Goal: Information Seeking & Learning: Learn about a topic

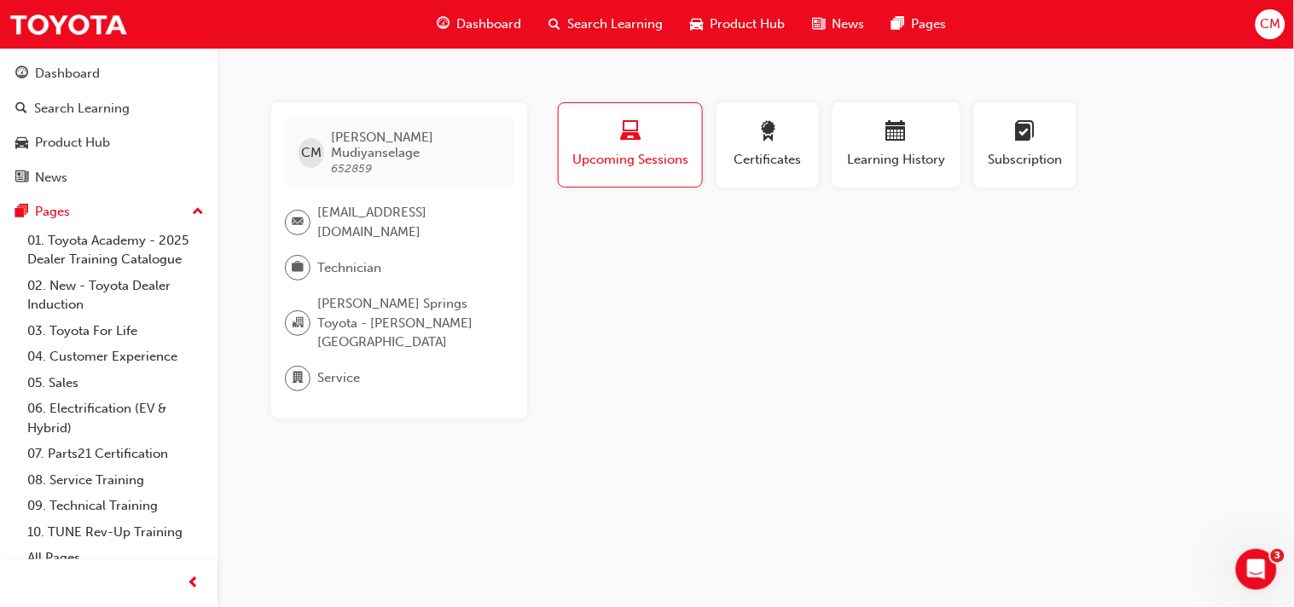
click at [481, 20] on span "Dashboard" at bounding box center [488, 25] width 65 height 20
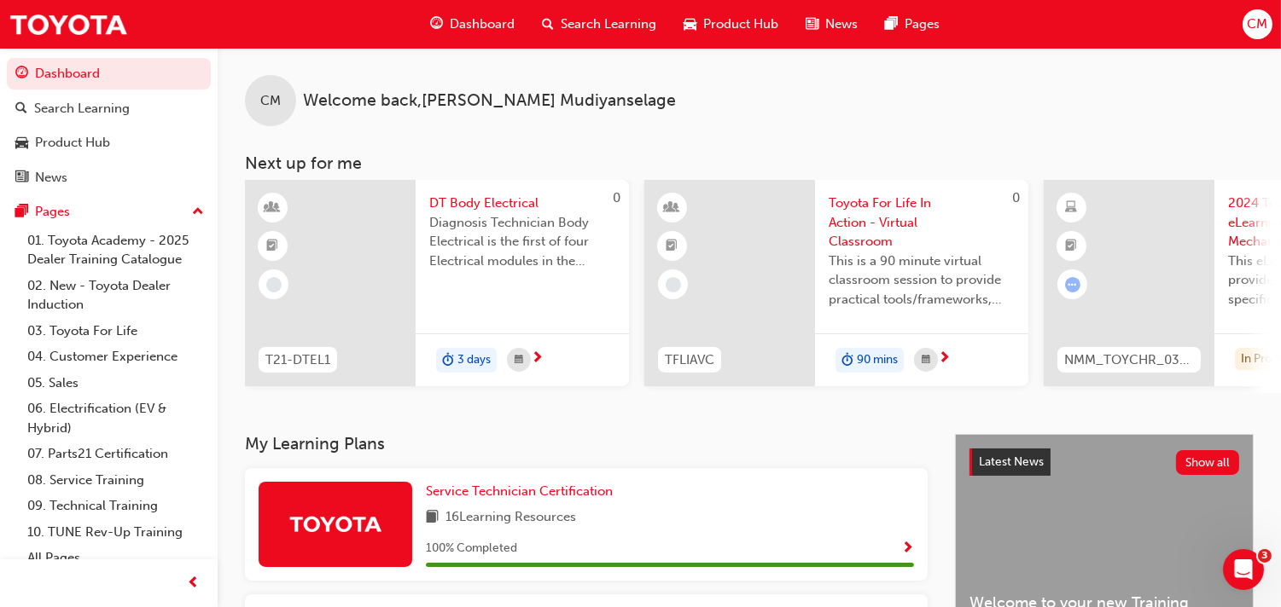
click at [749, 27] on span "Product Hub" at bounding box center [740, 25] width 75 height 20
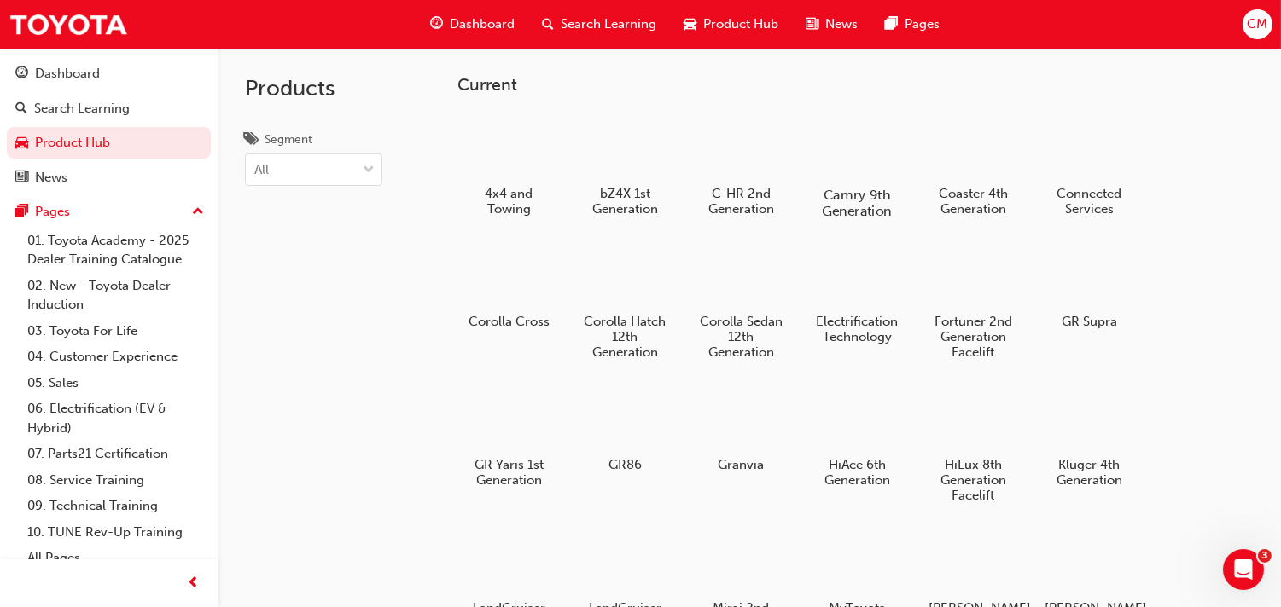
click at [845, 136] on div at bounding box center [857, 145] width 95 height 67
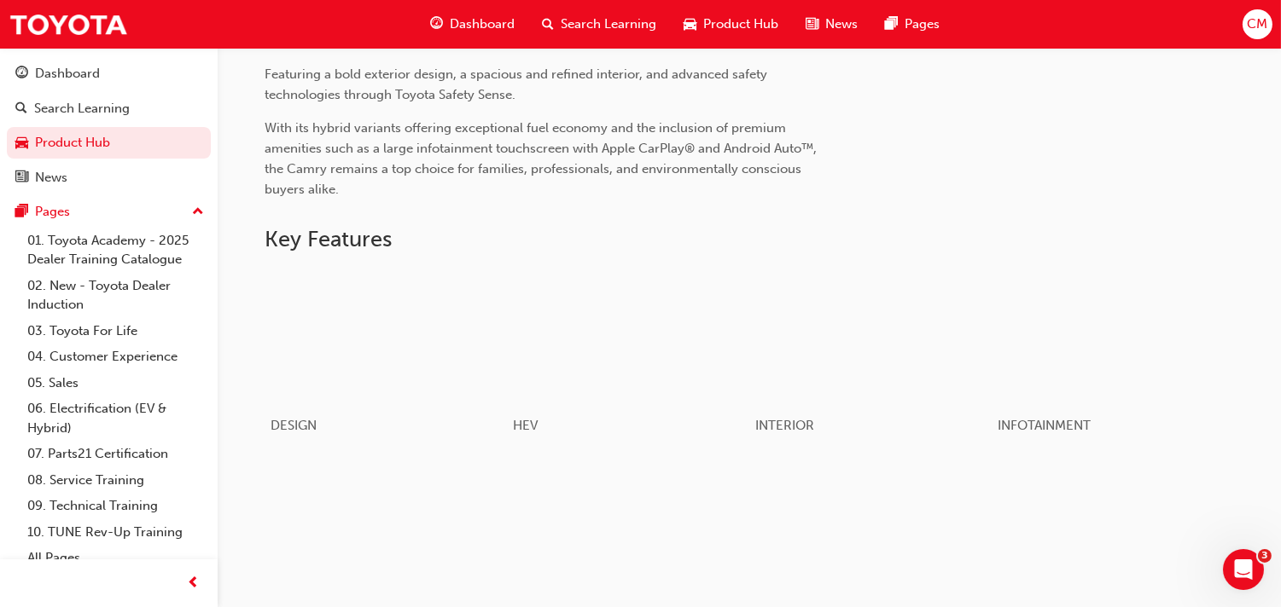
scroll to position [715, 0]
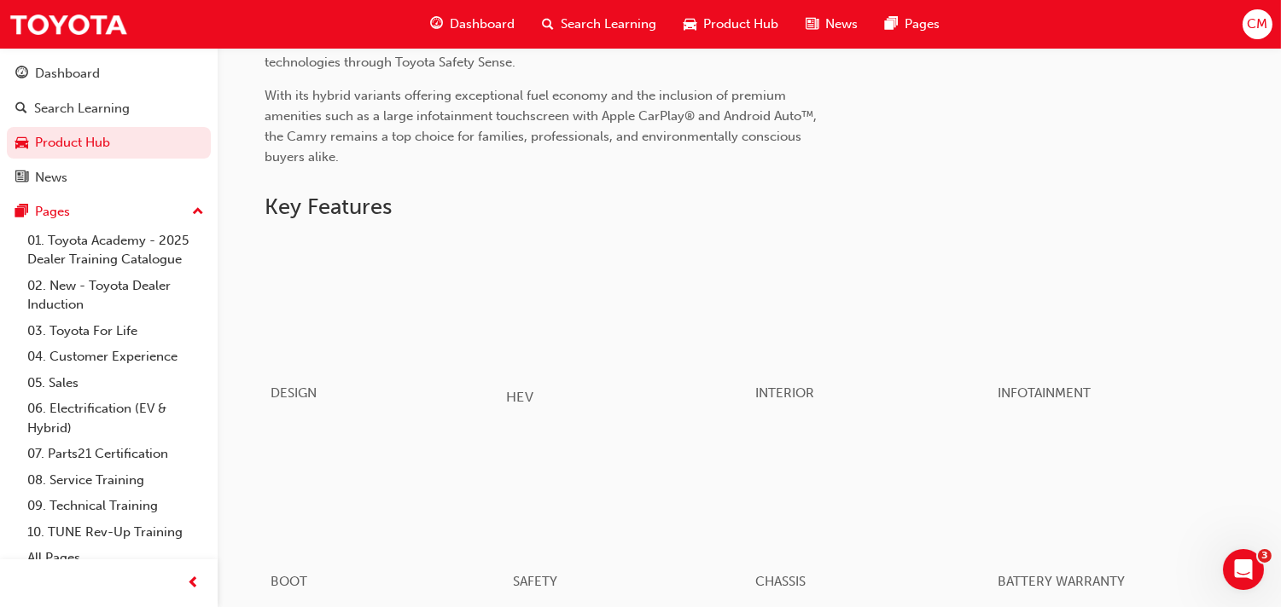
click at [643, 317] on div "button" at bounding box center [627, 303] width 243 height 136
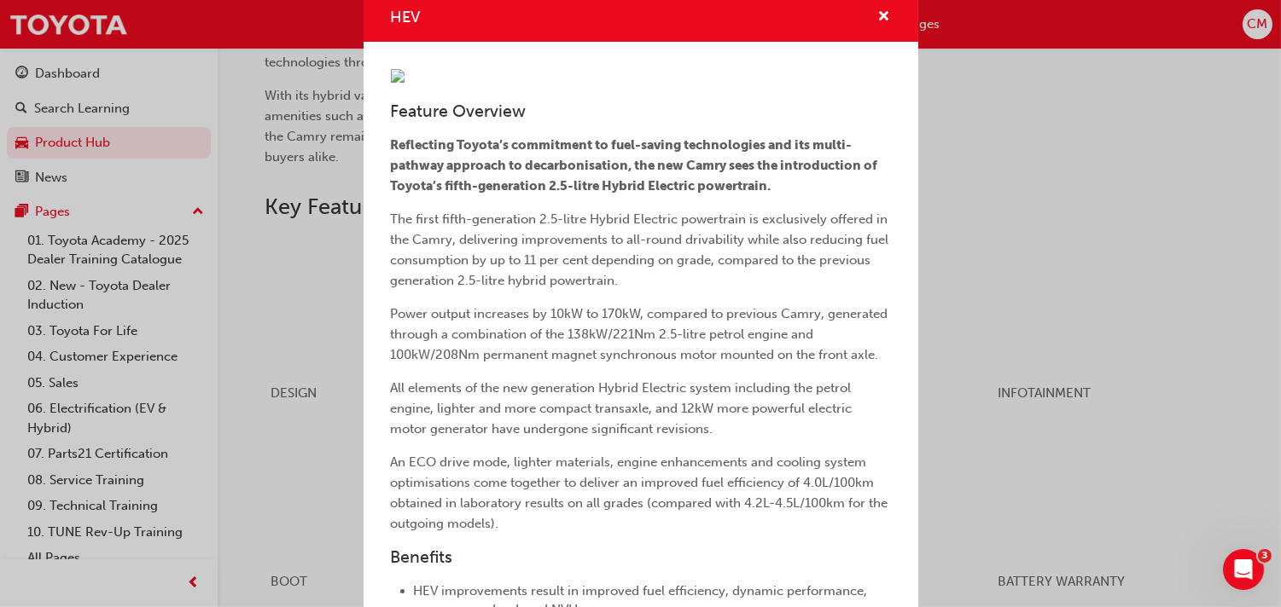
scroll to position [0, 0]
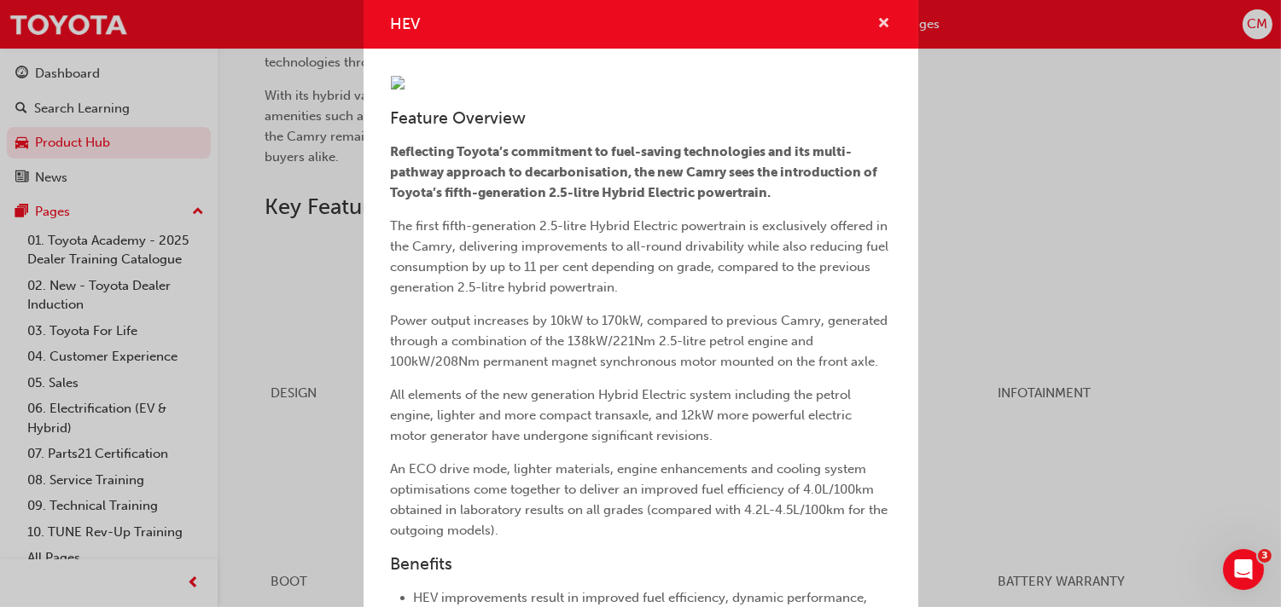
click at [878, 26] on span "cross-icon" at bounding box center [884, 24] width 13 height 15
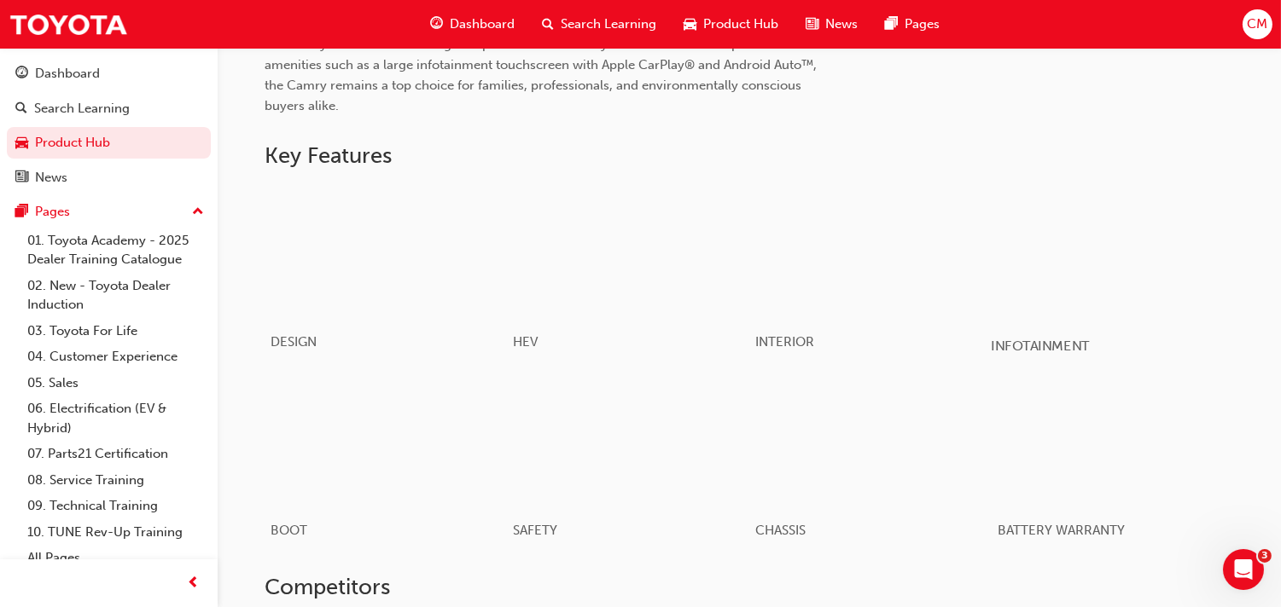
scroll to position [810, 0]
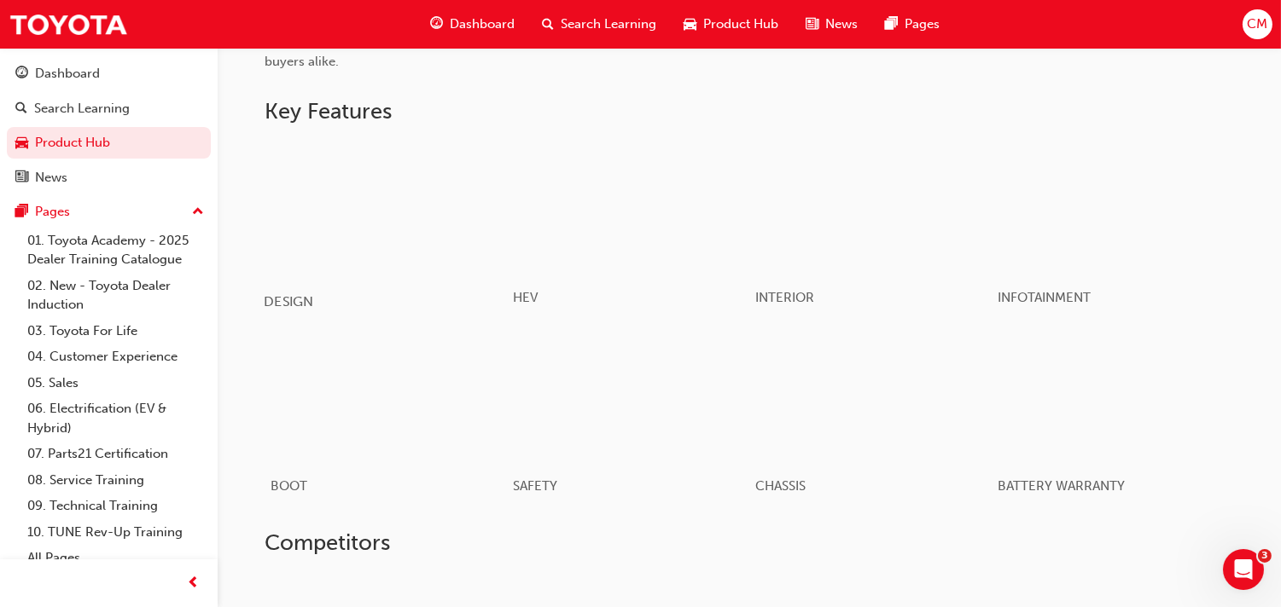
click at [369, 229] on div "button" at bounding box center [385, 208] width 243 height 136
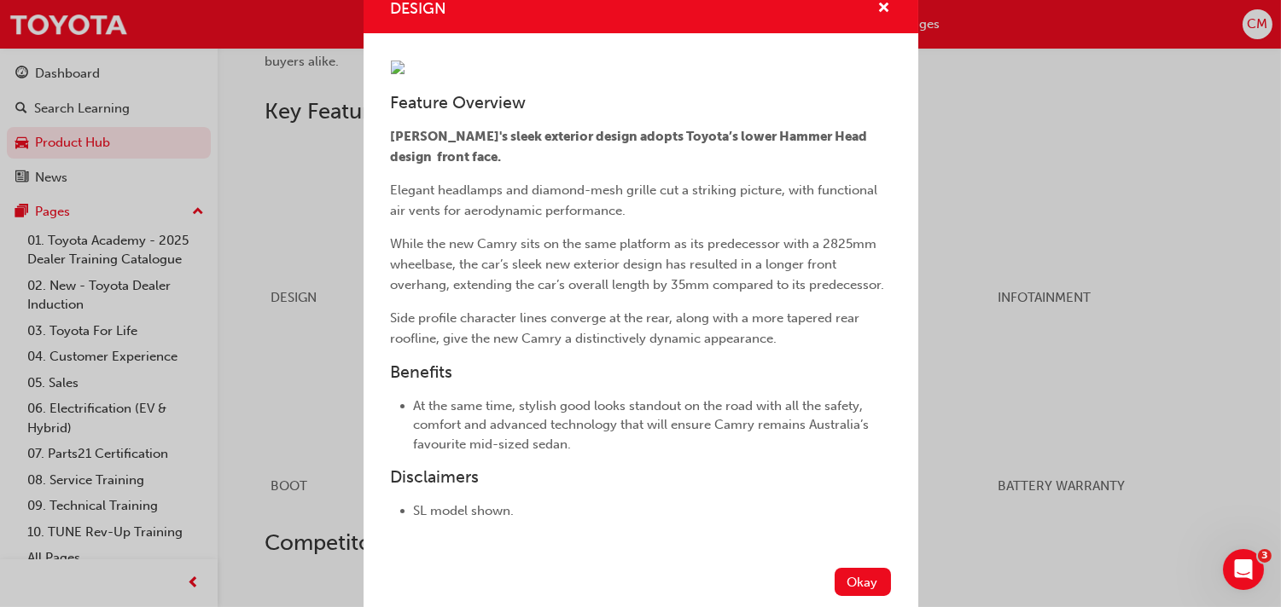
scroll to position [0, 0]
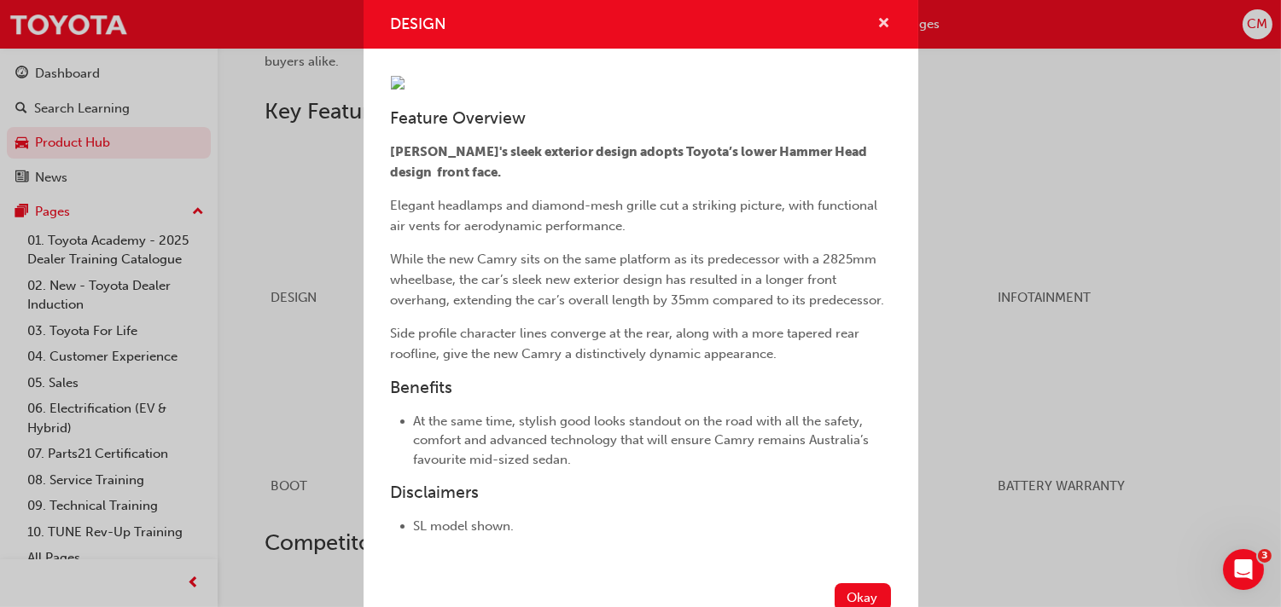
click at [878, 20] on span "cross-icon" at bounding box center [884, 24] width 13 height 15
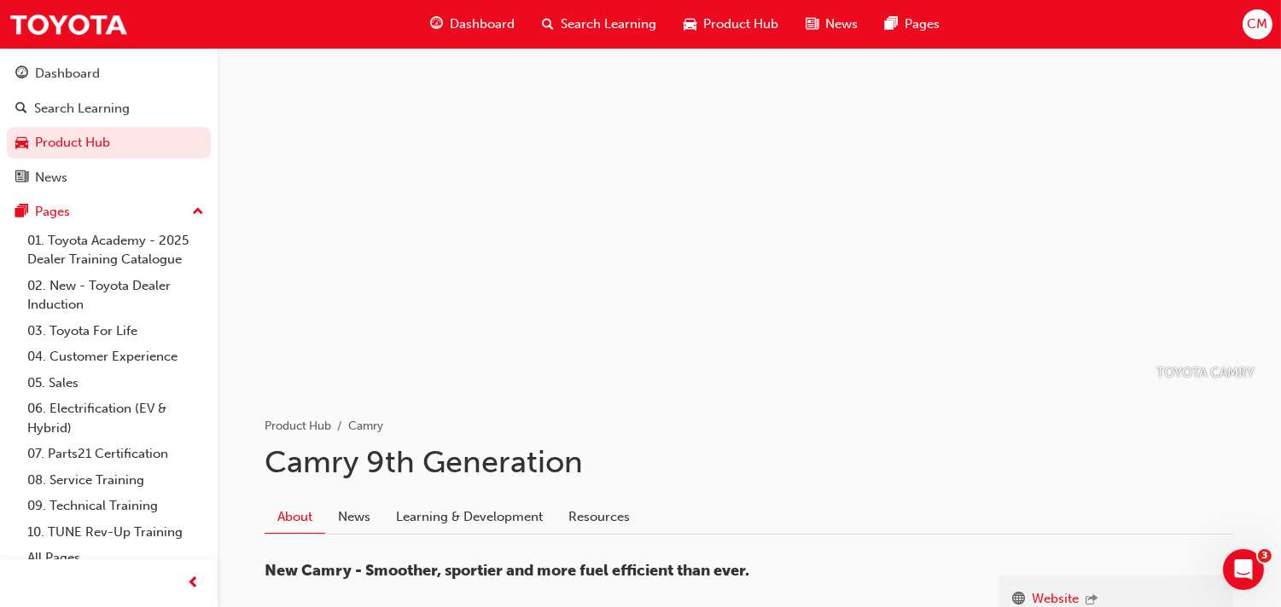
click at [735, 27] on span "Product Hub" at bounding box center [740, 25] width 75 height 20
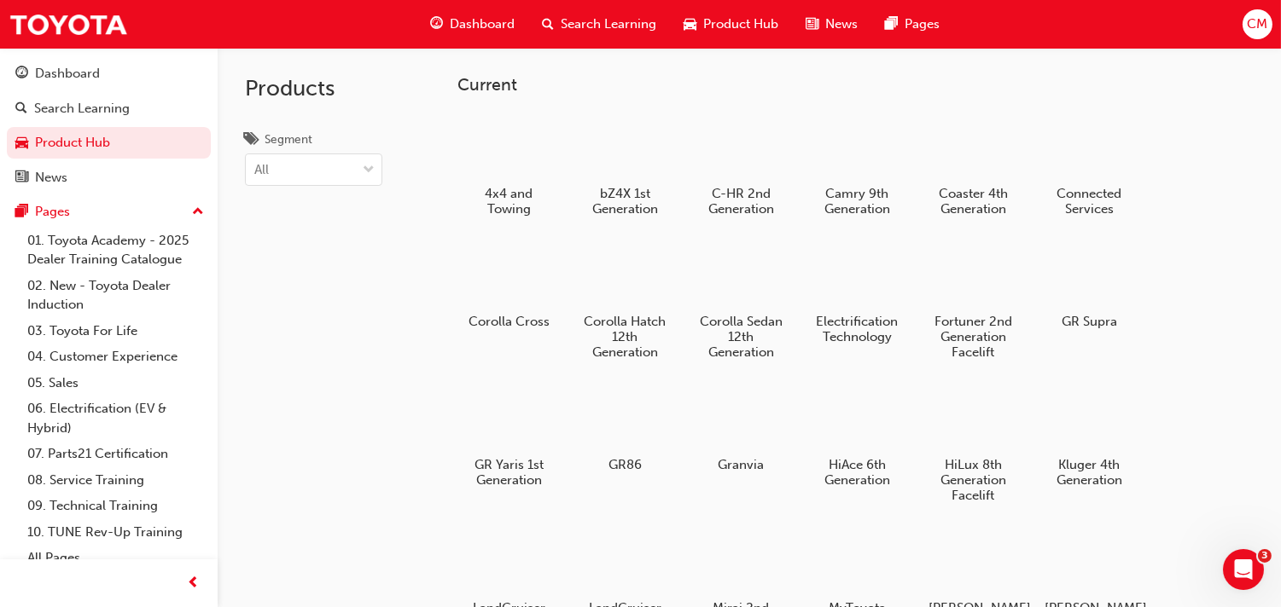
click at [485, 24] on span "Dashboard" at bounding box center [482, 25] width 65 height 20
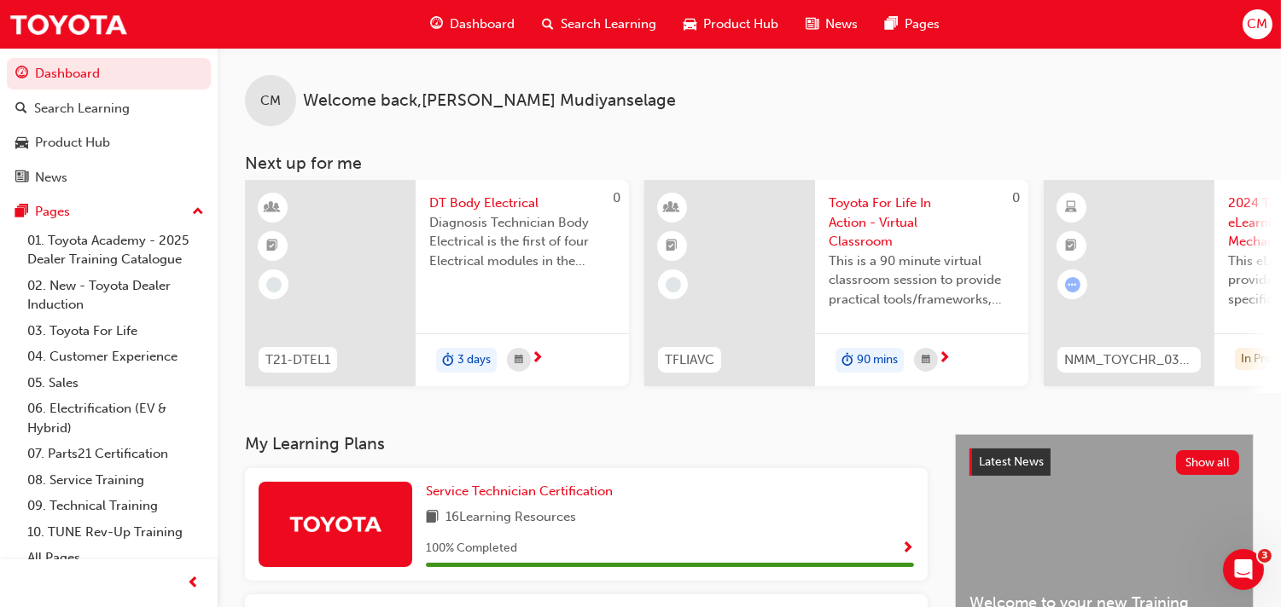
click at [753, 26] on span "Product Hub" at bounding box center [740, 25] width 75 height 20
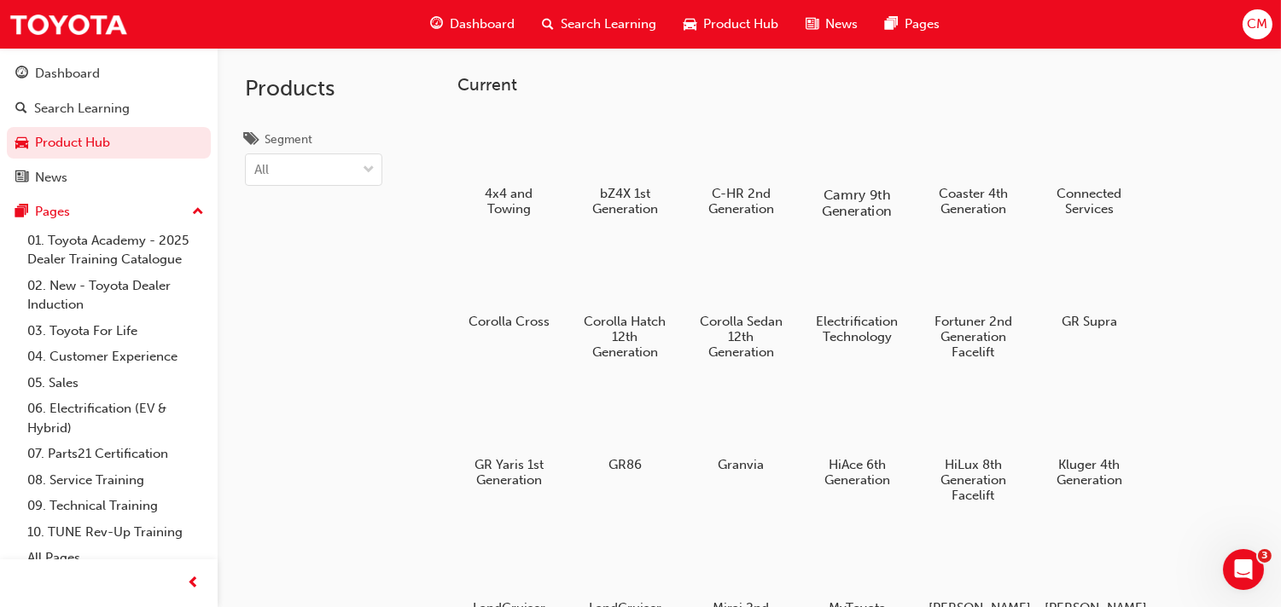
click at [855, 148] on div at bounding box center [857, 145] width 95 height 67
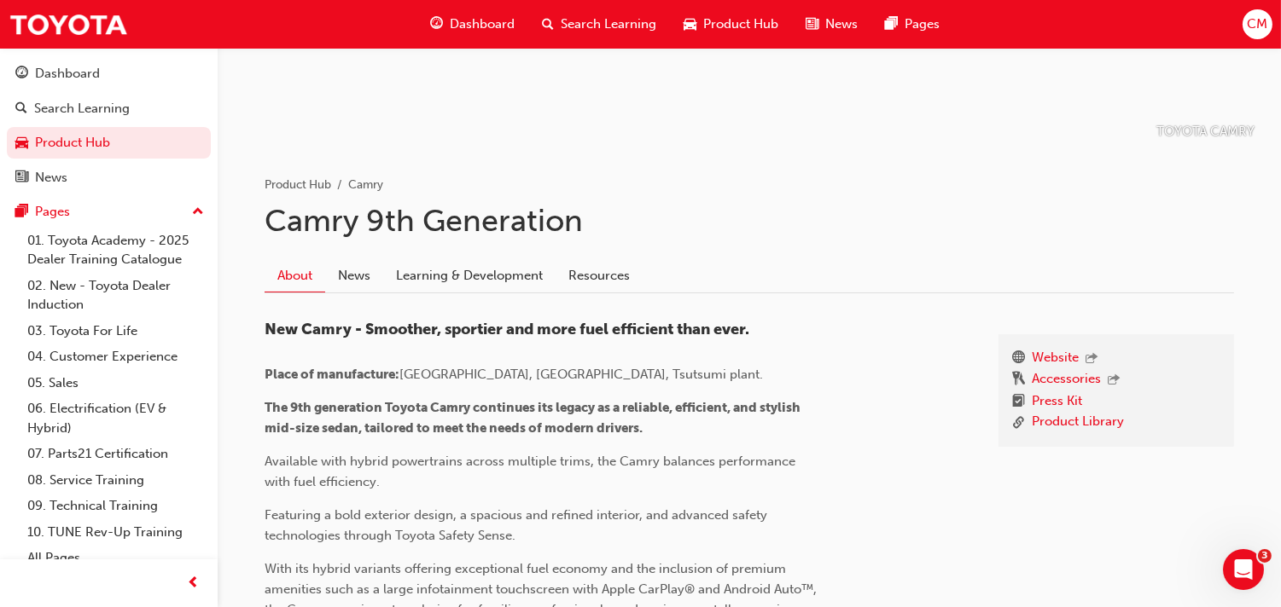
scroll to position [147, 0]
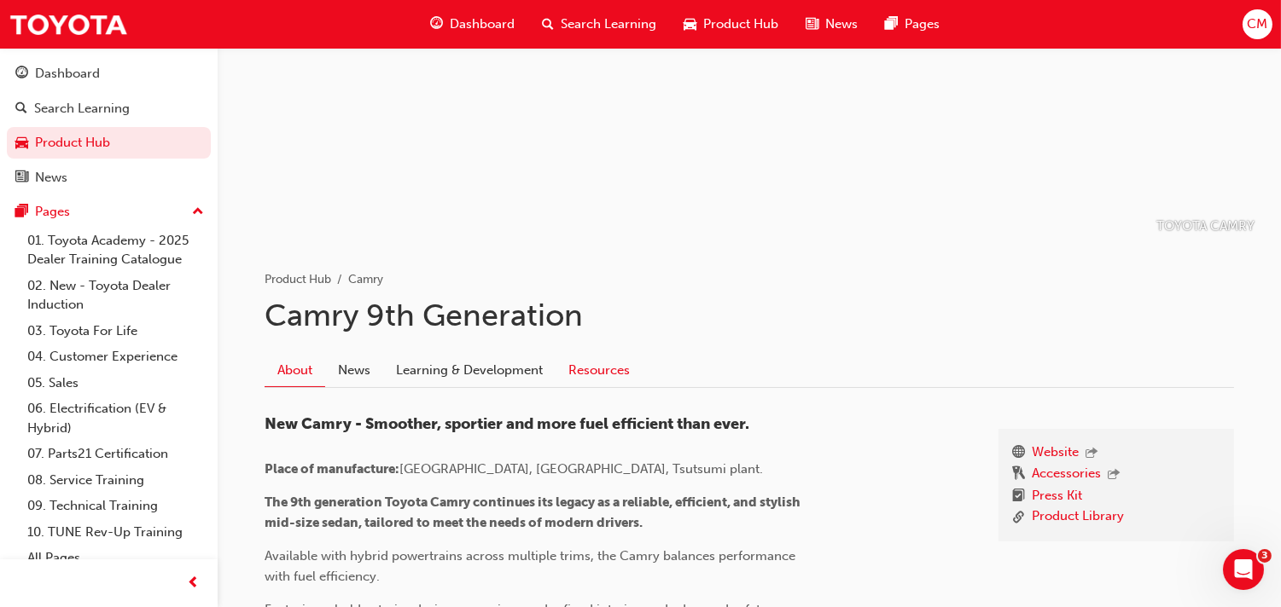
click at [615, 367] on link "Resources" at bounding box center [598, 370] width 87 height 32
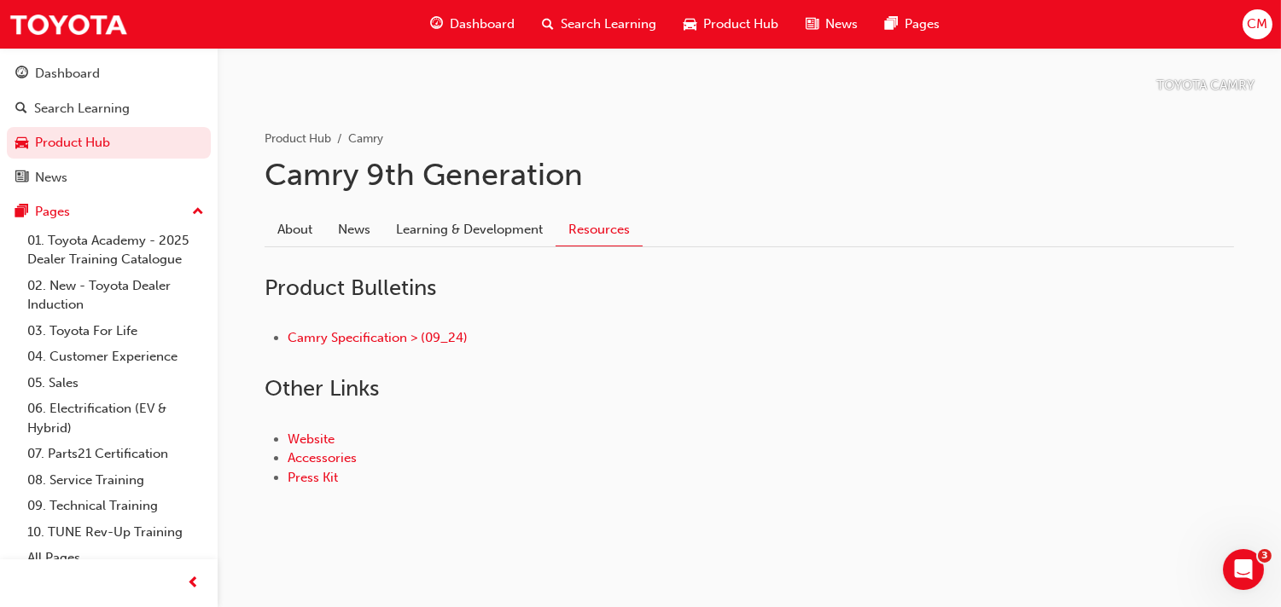
scroll to position [291, 0]
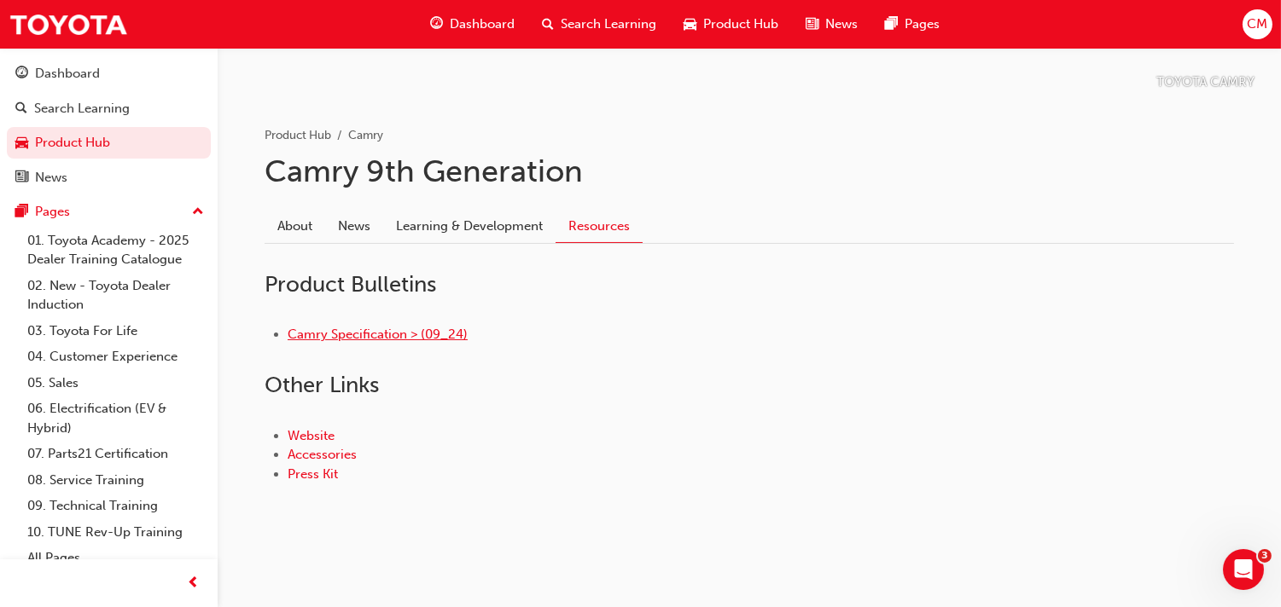
click at [354, 338] on link "Camry Specification > (09_24)" at bounding box center [377, 334] width 180 height 15
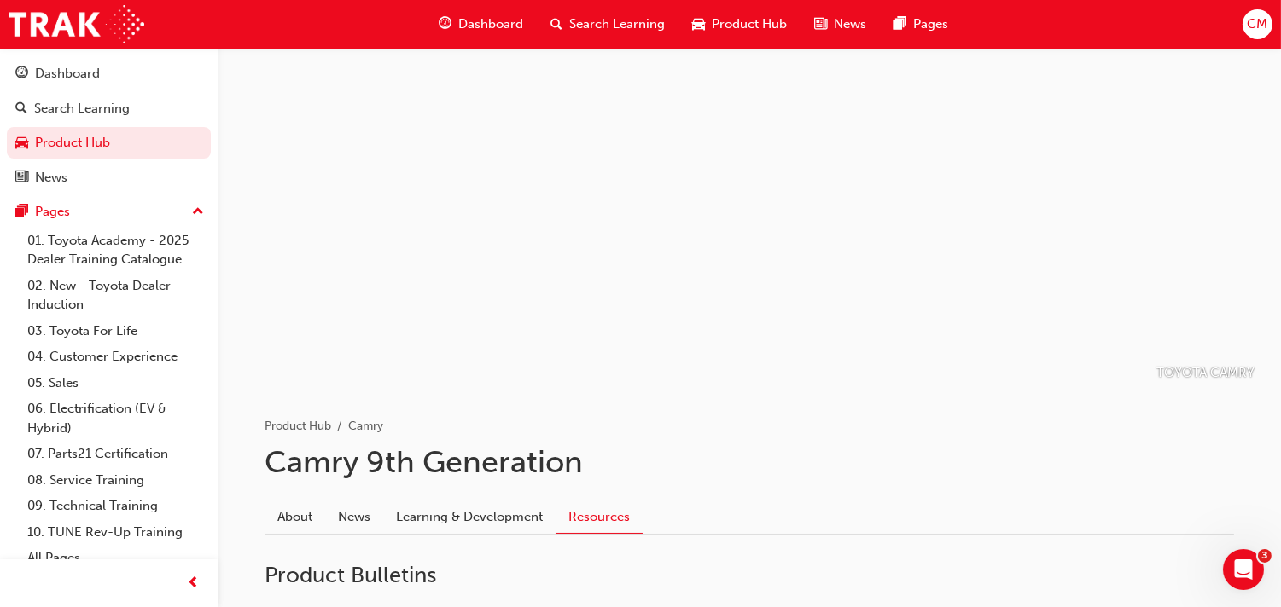
click at [732, 18] on span "Product Hub" at bounding box center [748, 25] width 75 height 20
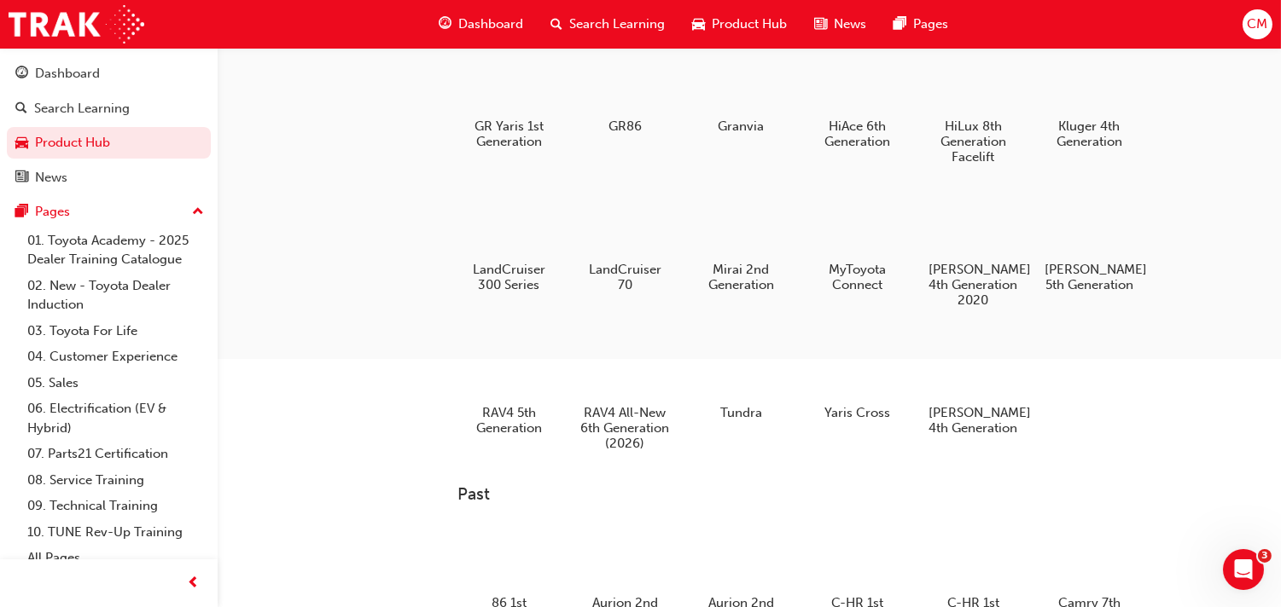
scroll to position [341, 0]
click at [508, 382] on div at bounding box center [509, 362] width 95 height 68
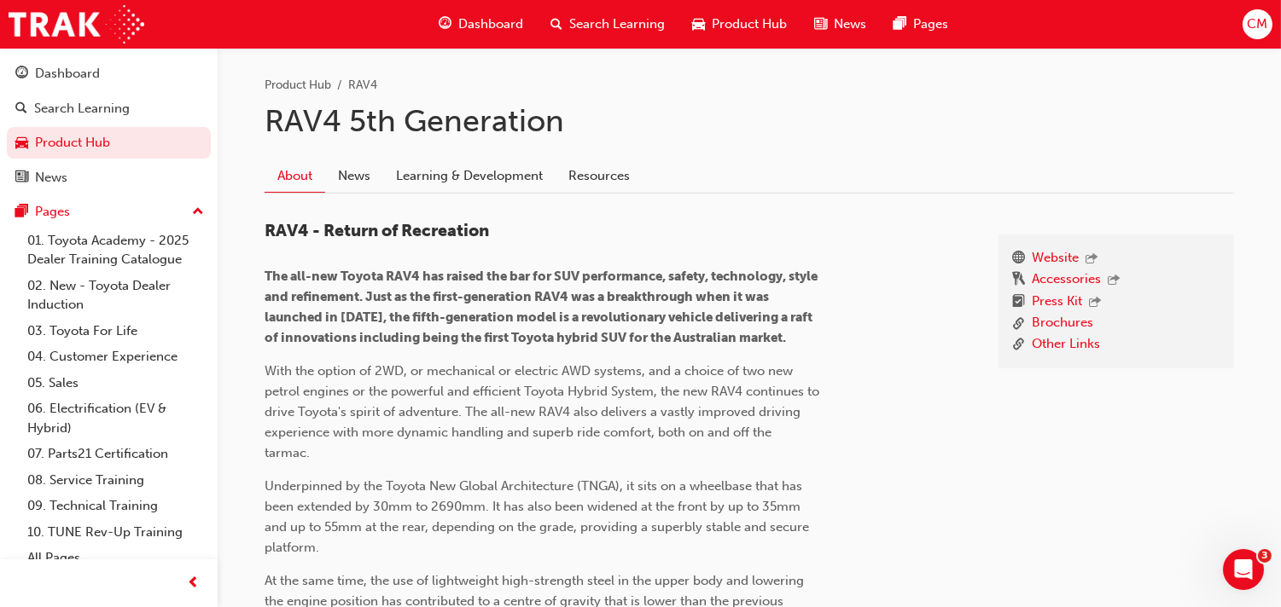
scroll to position [303, 0]
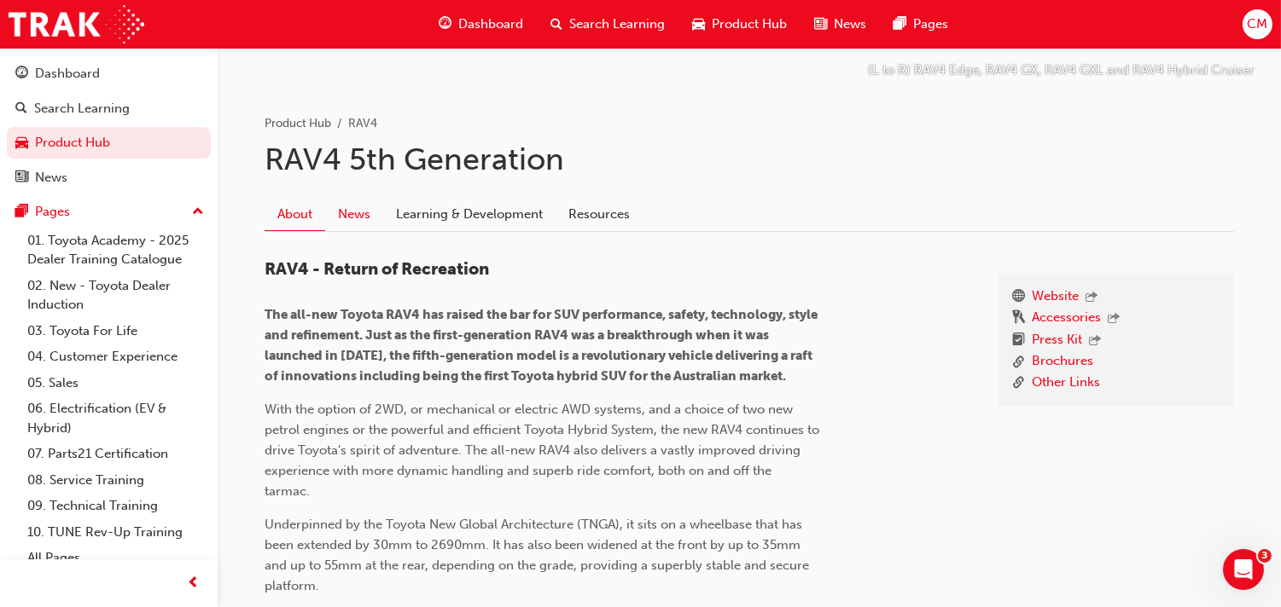
click at [343, 208] on link "News" at bounding box center [354, 214] width 58 height 32
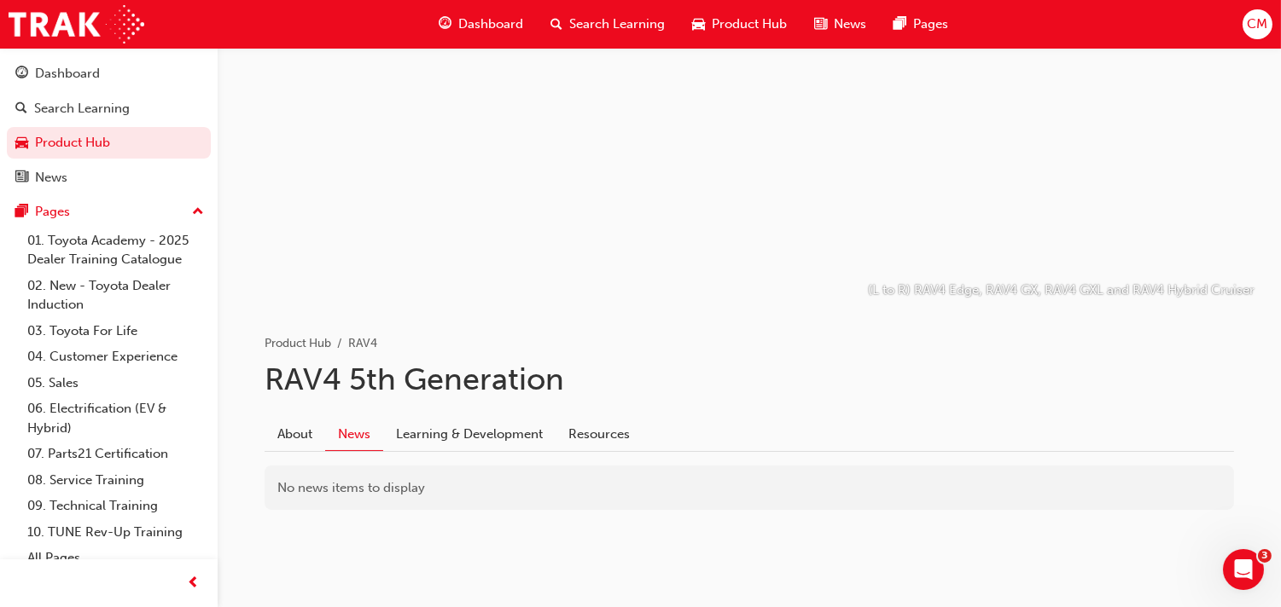
scroll to position [81, 0]
click at [467, 437] on link "Learning & Development" at bounding box center [469, 436] width 172 height 32
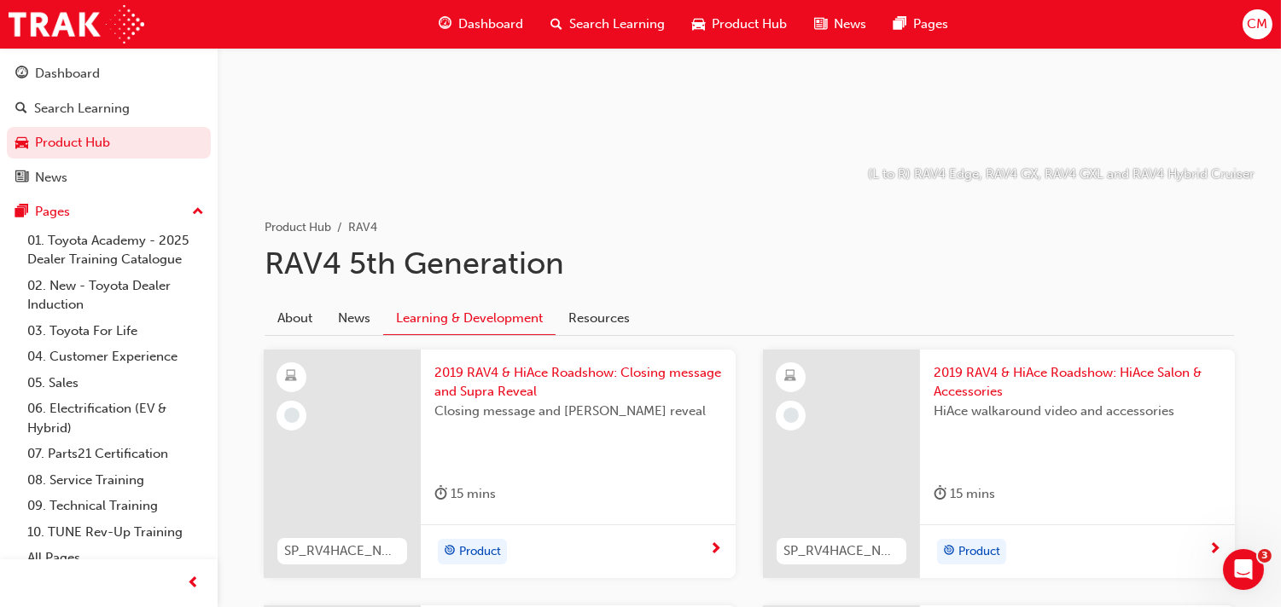
scroll to position [192, 0]
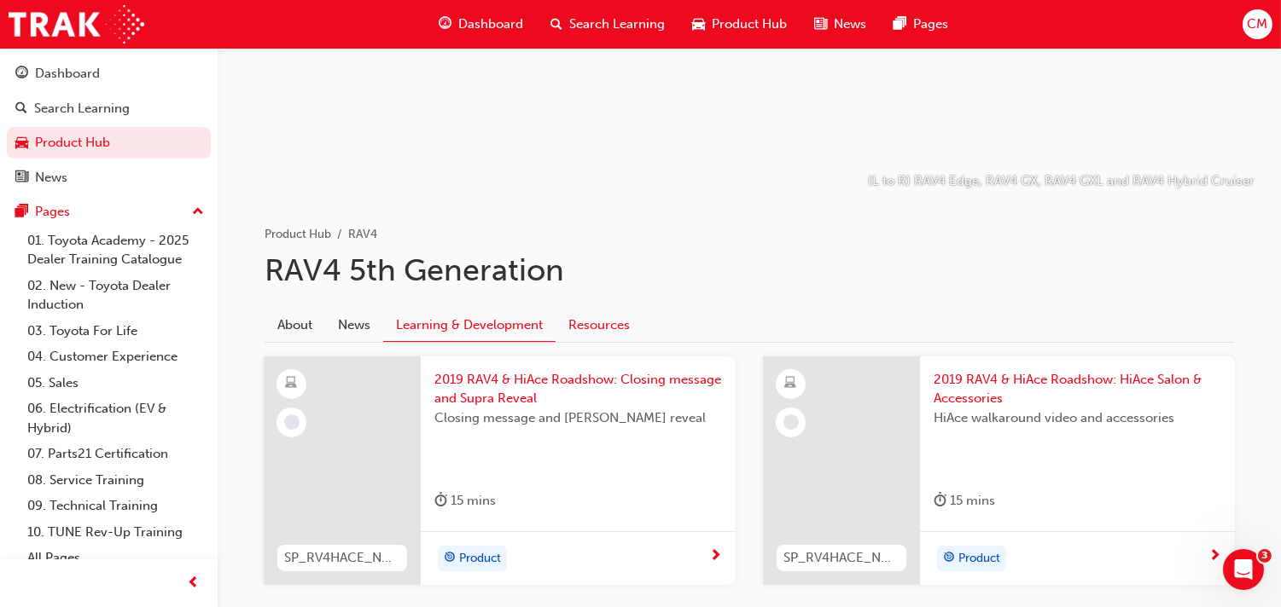
click at [601, 319] on link "Resources" at bounding box center [598, 325] width 87 height 32
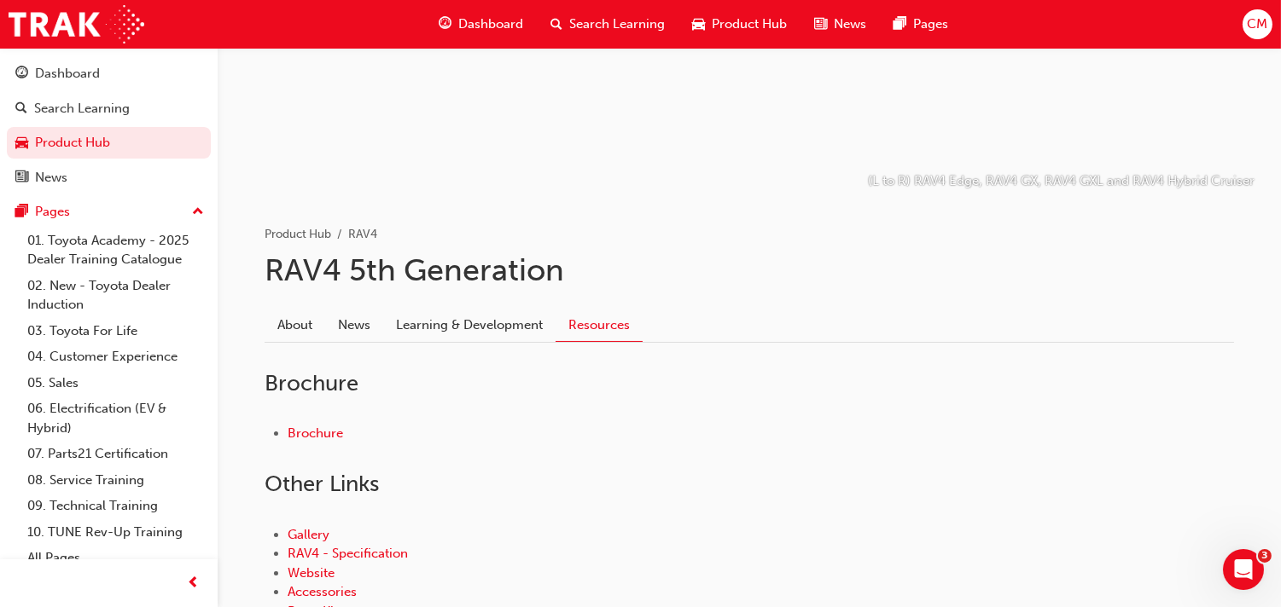
click at [685, 375] on h2 "Brochure" at bounding box center [748, 383] width 969 height 27
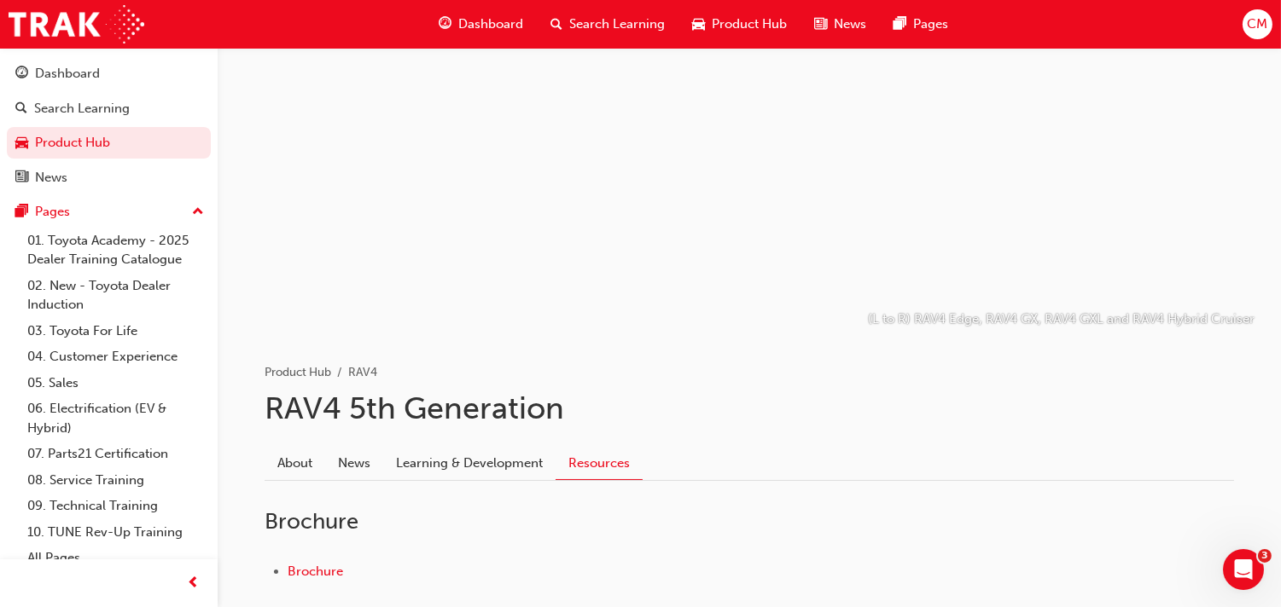
scroll to position [26, 0]
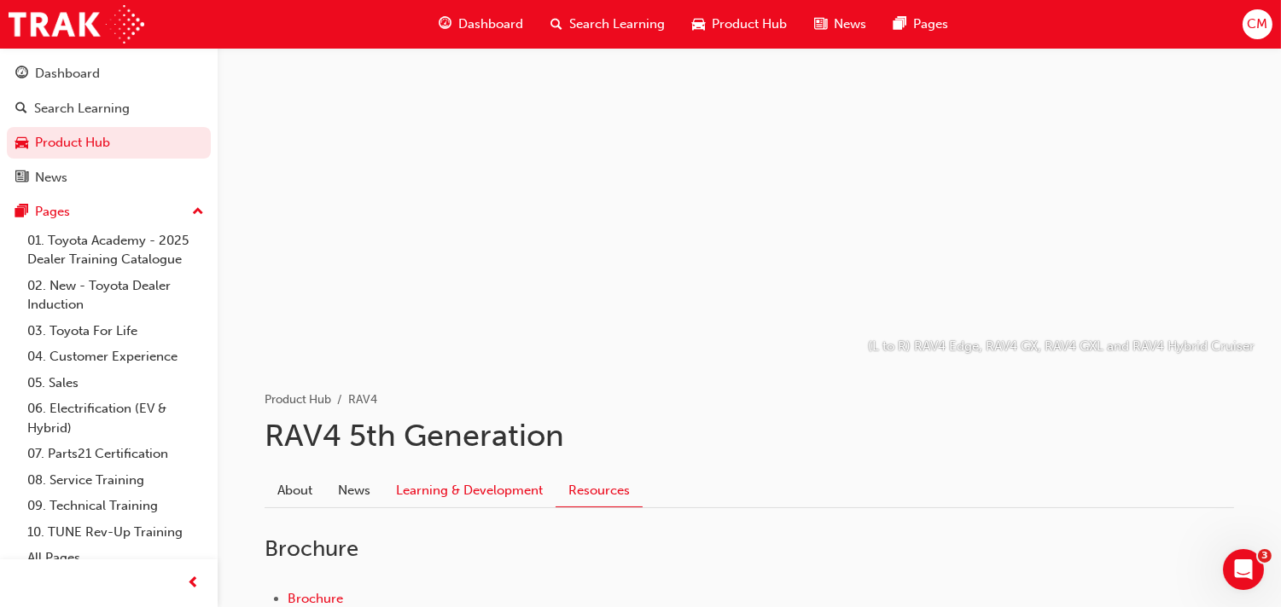
click at [513, 487] on link "Learning & Development" at bounding box center [469, 490] width 172 height 32
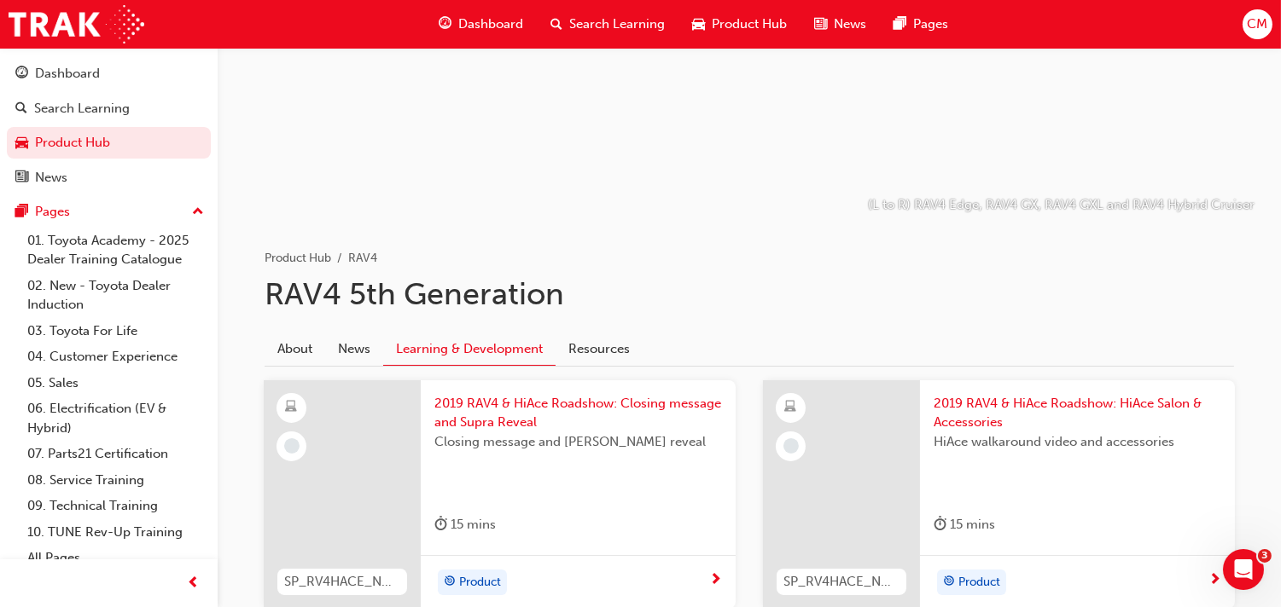
scroll to position [140, 0]
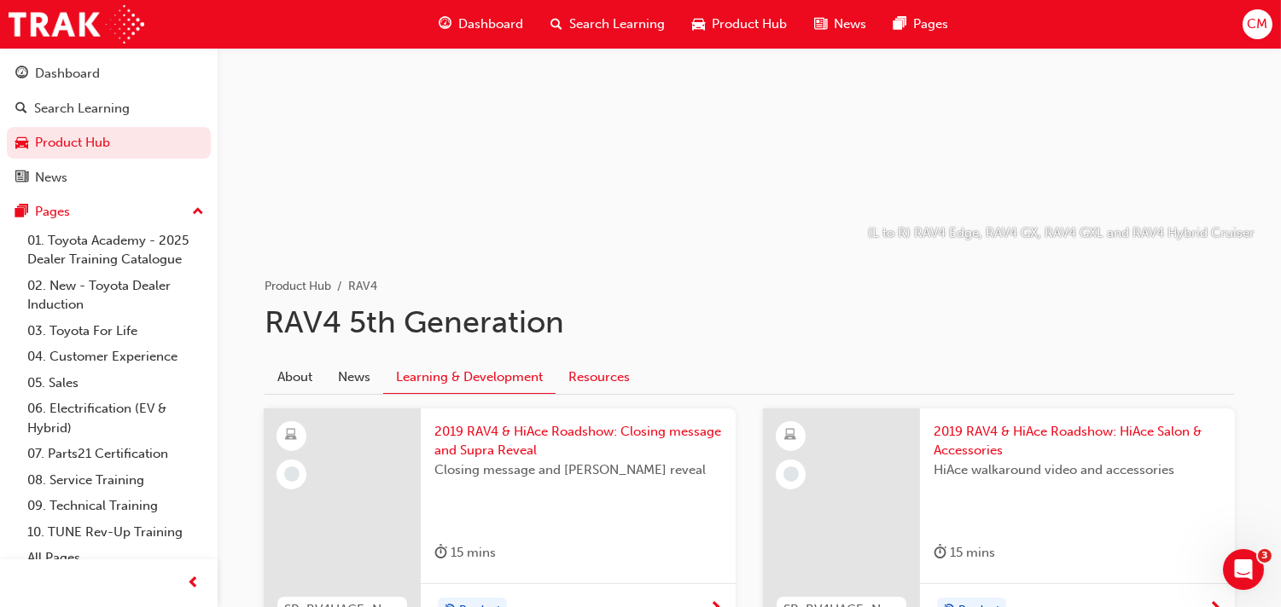
click at [610, 373] on link "Resources" at bounding box center [598, 377] width 87 height 32
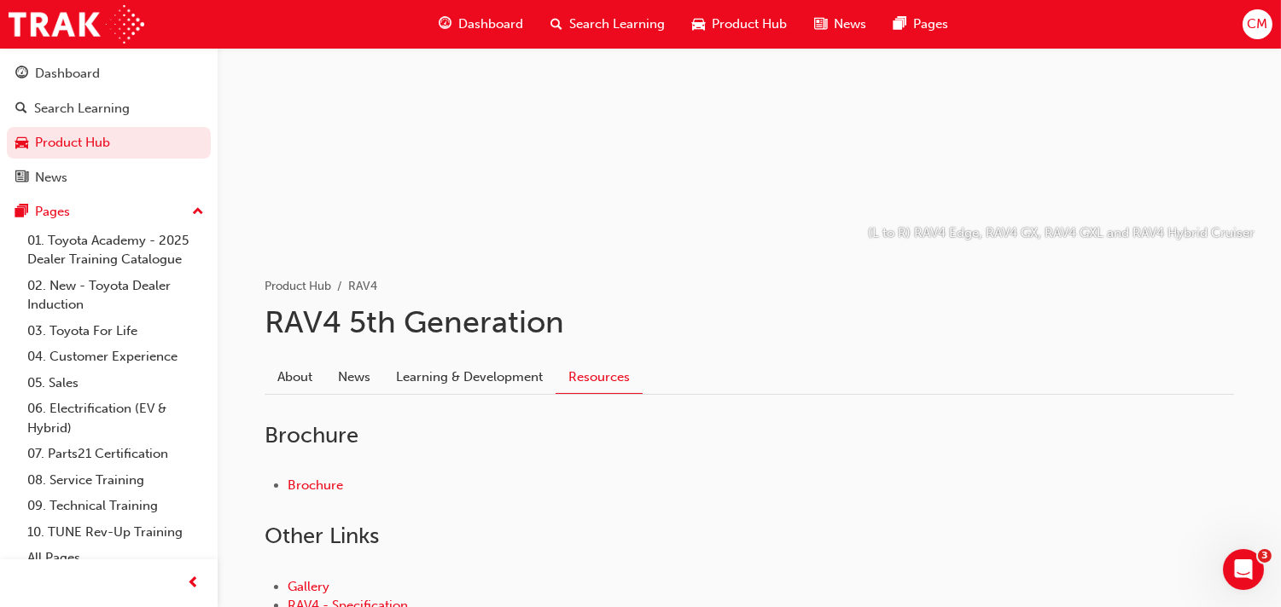
click at [610, 373] on link "Resources" at bounding box center [598, 377] width 87 height 33
click at [610, 22] on span "Search Learning" at bounding box center [617, 25] width 96 height 20
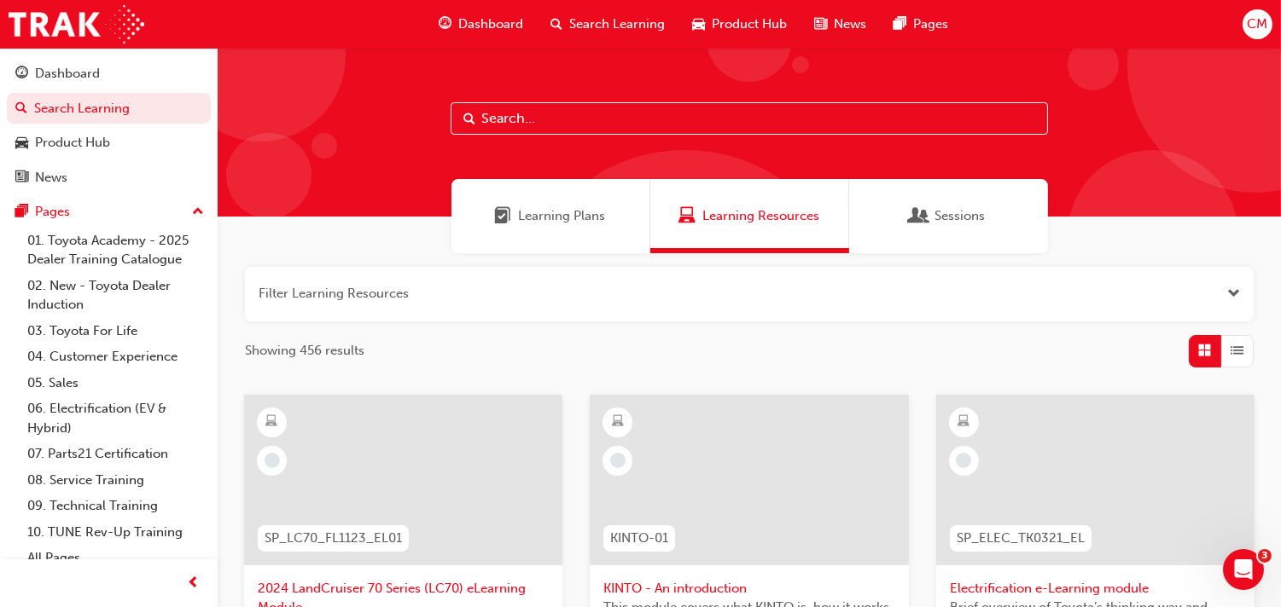
click at [686, 312] on button "button" at bounding box center [749, 294] width 1008 height 55
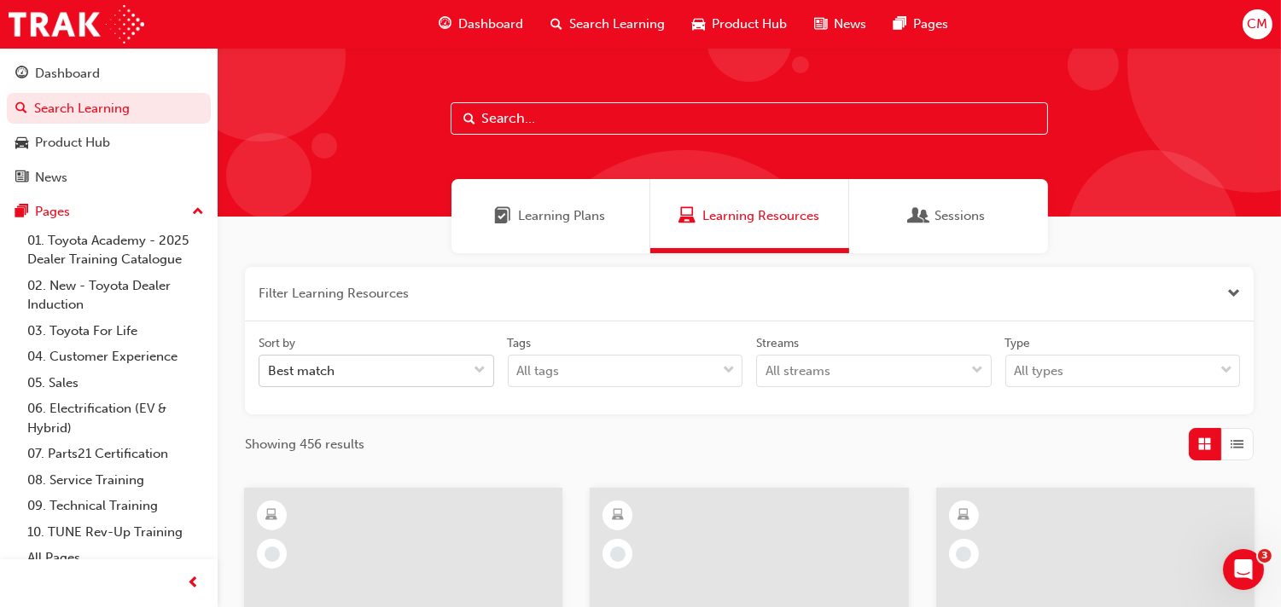
click at [475, 371] on span "down-icon" at bounding box center [480, 371] width 12 height 22
click at [270, 371] on input "Sort by Best match" at bounding box center [269, 370] width 2 height 15
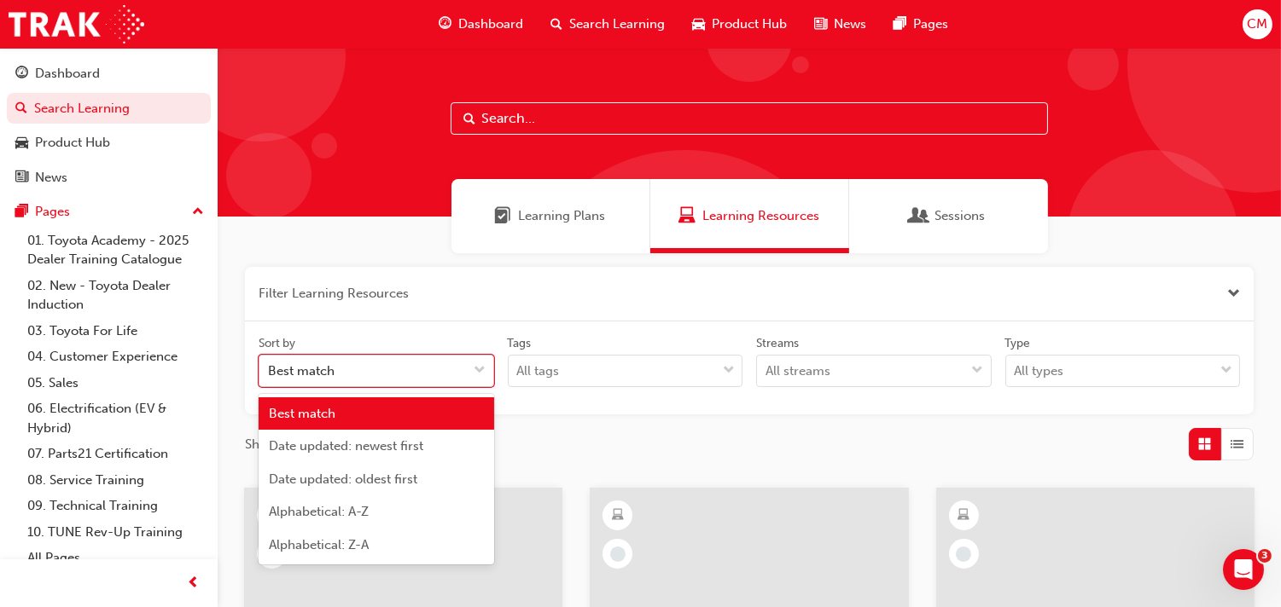
click at [480, 371] on span "down-icon" at bounding box center [480, 371] width 12 height 22
click at [270, 371] on input "Sort by option Best match focused, 1 of 5. 5 results available. Use Up and Down…" at bounding box center [269, 370] width 2 height 15
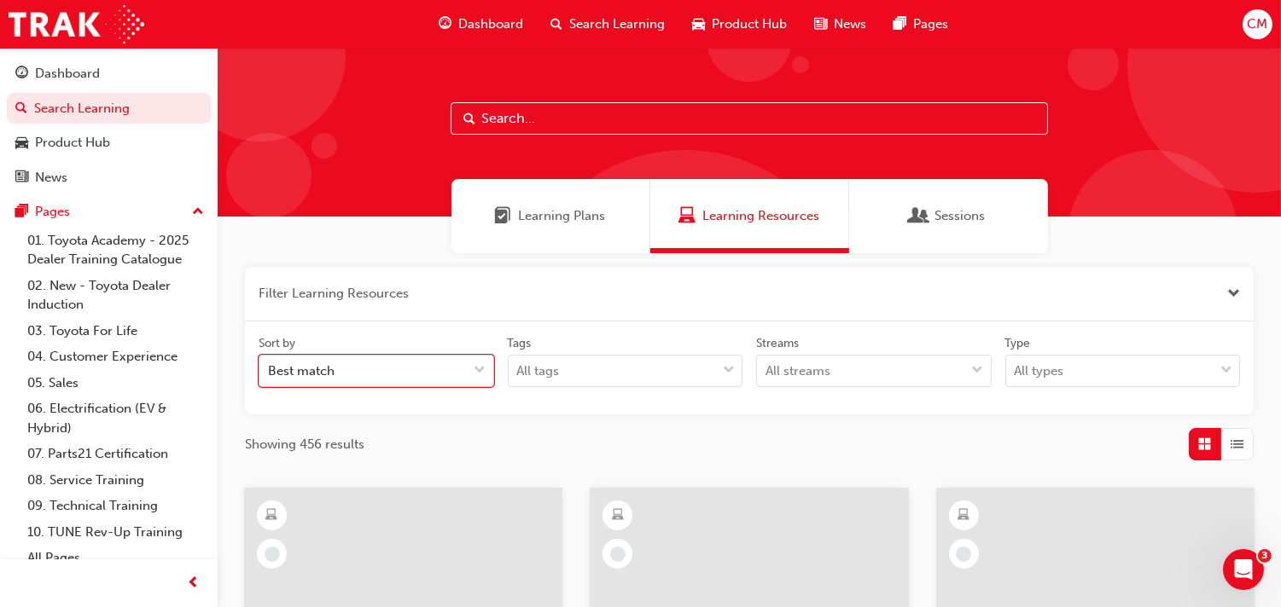
click at [480, 371] on span "down-icon" at bounding box center [480, 371] width 12 height 22
click at [270, 371] on input "Sort by 0 results available. Select is focused ,type to refine list, press Down…" at bounding box center [269, 370] width 2 height 15
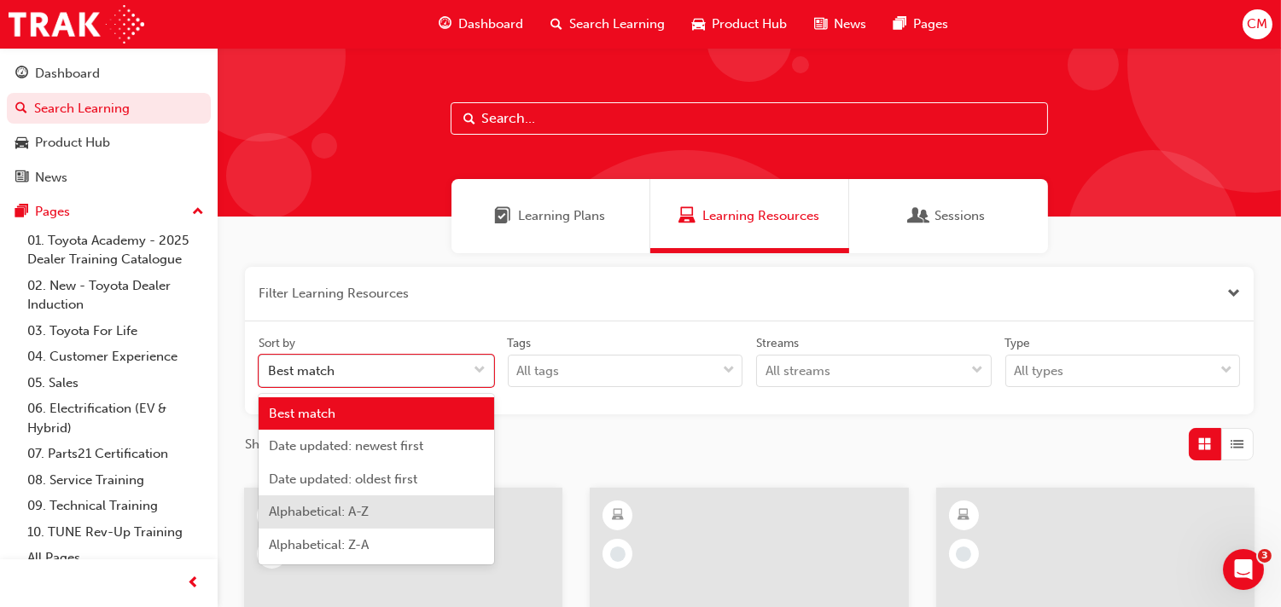
click at [320, 508] on span "Alphabetical: A-Z" at bounding box center [319, 511] width 100 height 15
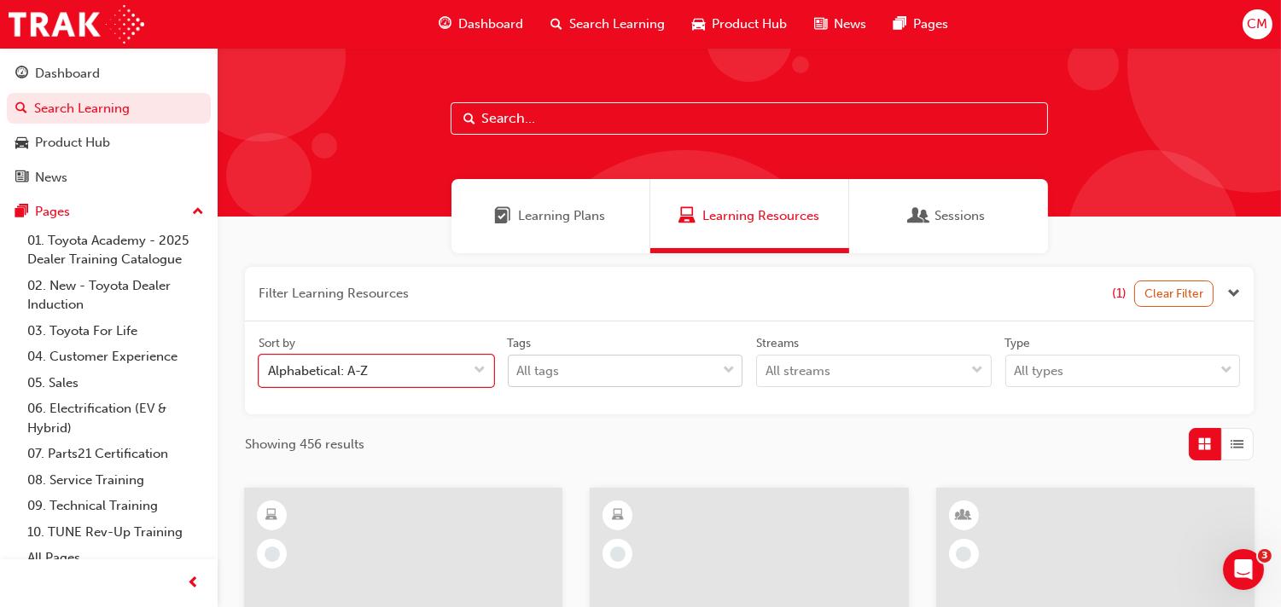
click at [730, 368] on body "Your version of Internet Explorer is outdated and not supported. Please upgrade…" at bounding box center [640, 303] width 1281 height 607
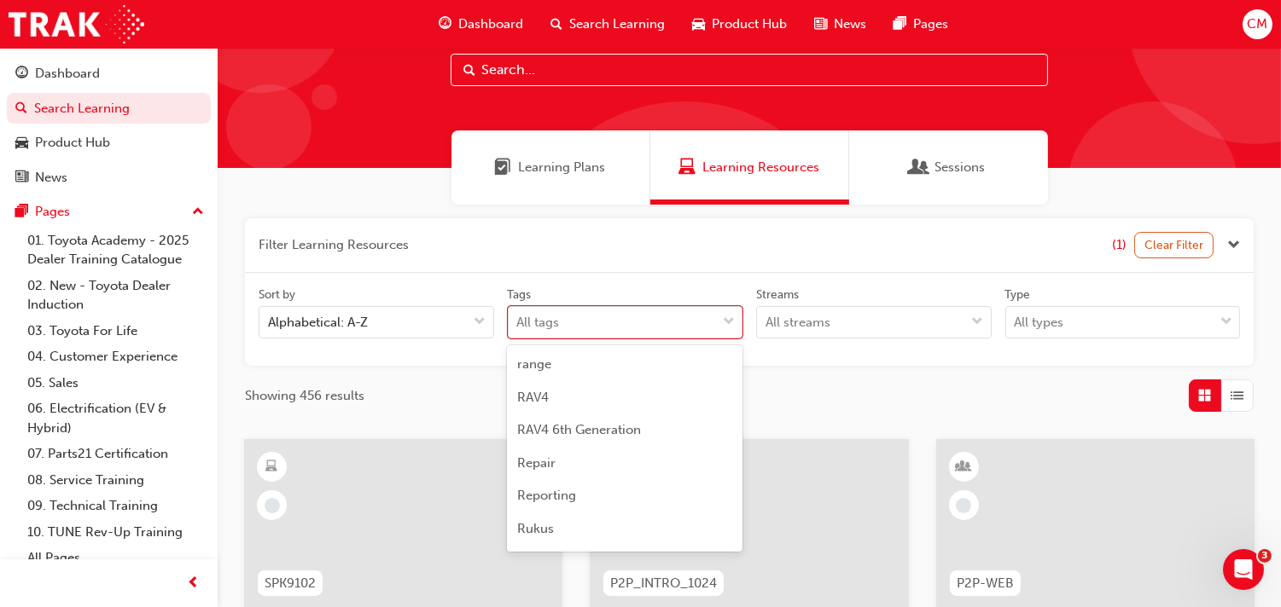
scroll to position [4360, 0]
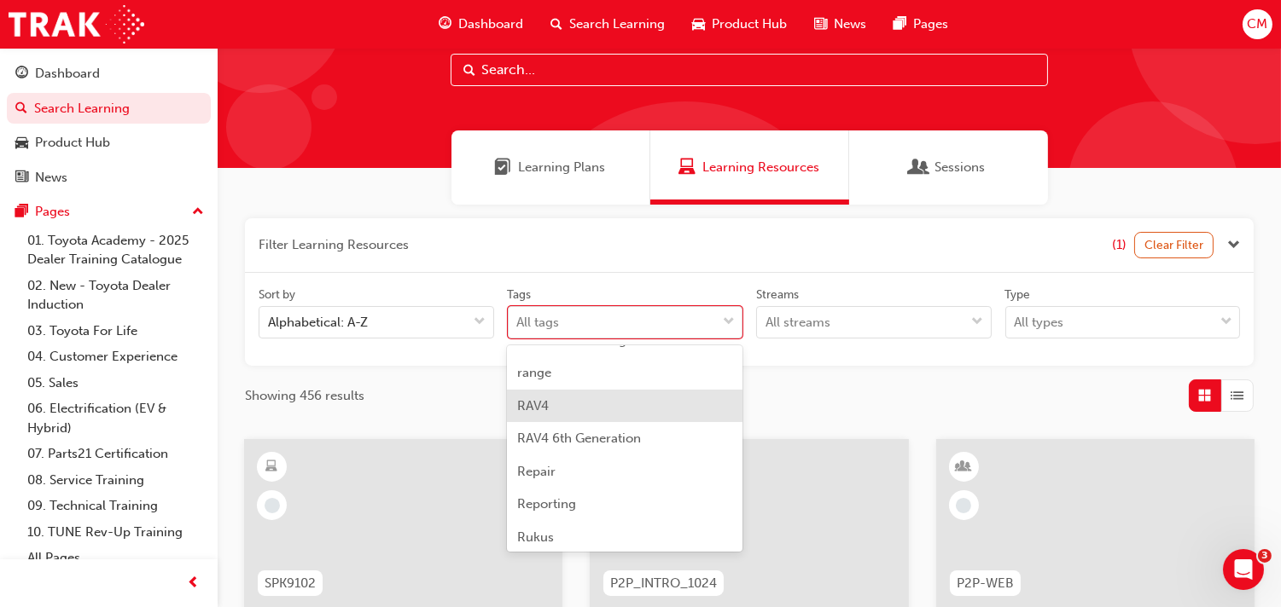
click at [574, 401] on div "RAV4" at bounding box center [624, 406] width 235 height 33
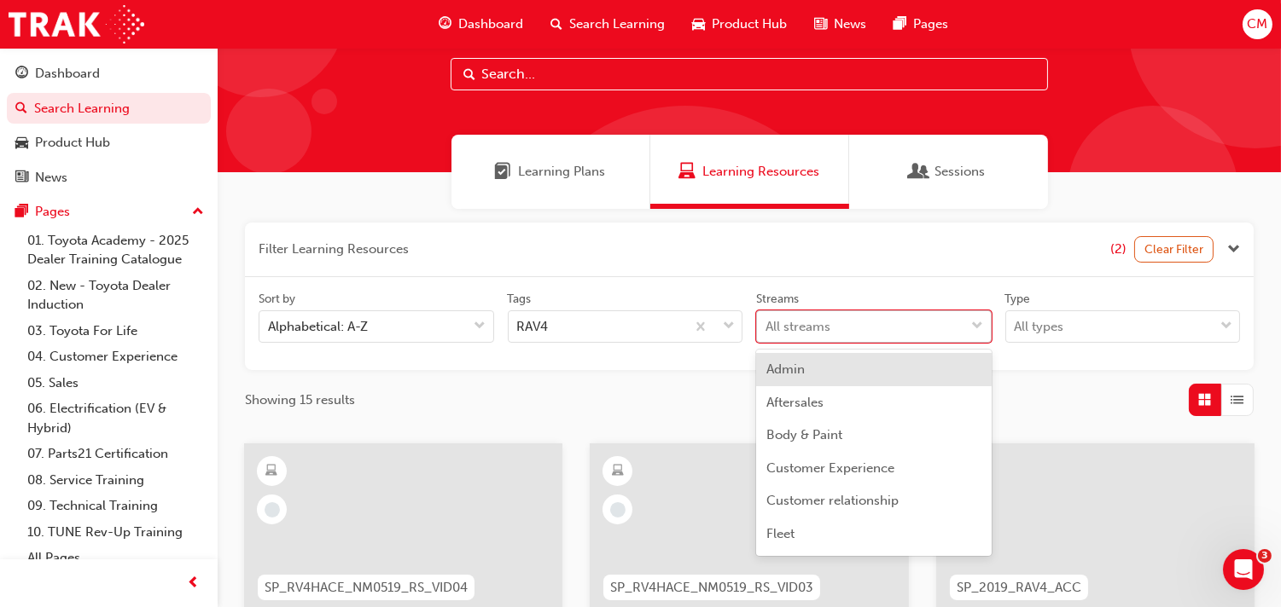
click at [976, 370] on body "Your version of Internet Explorer is outdated and not supported. Please upgrade…" at bounding box center [640, 259] width 1281 height 607
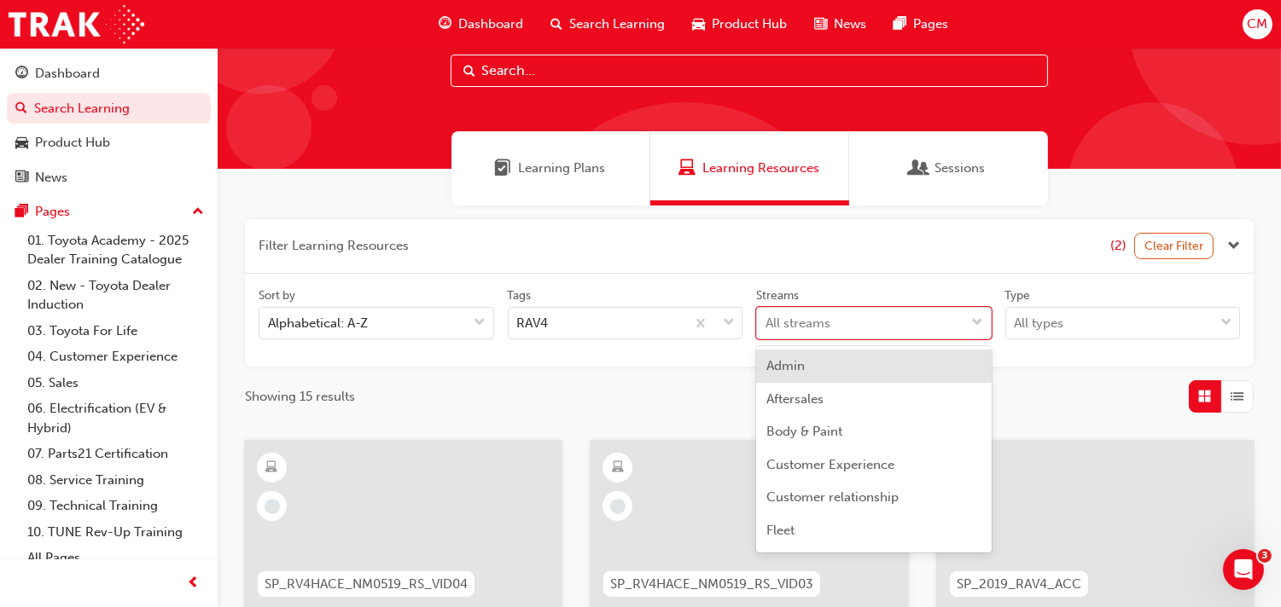
scroll to position [49, 0]
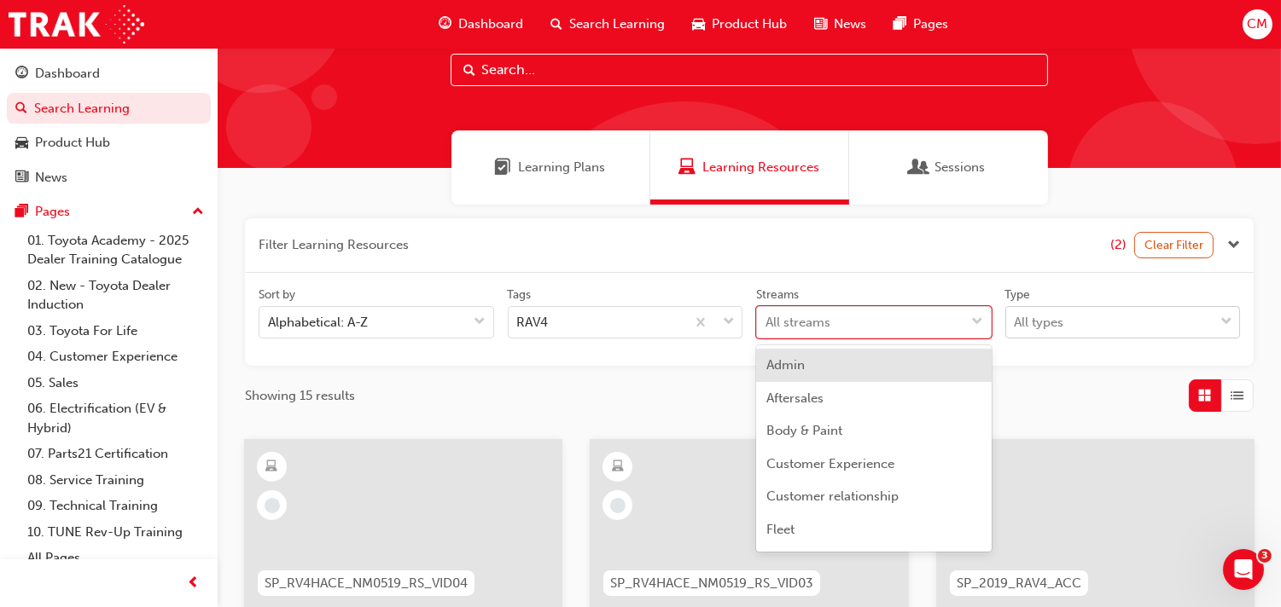
click at [1098, 328] on div "All types" at bounding box center [1110, 323] width 208 height 30
click at [1016, 328] on input "Type All types" at bounding box center [1015, 322] width 2 height 15
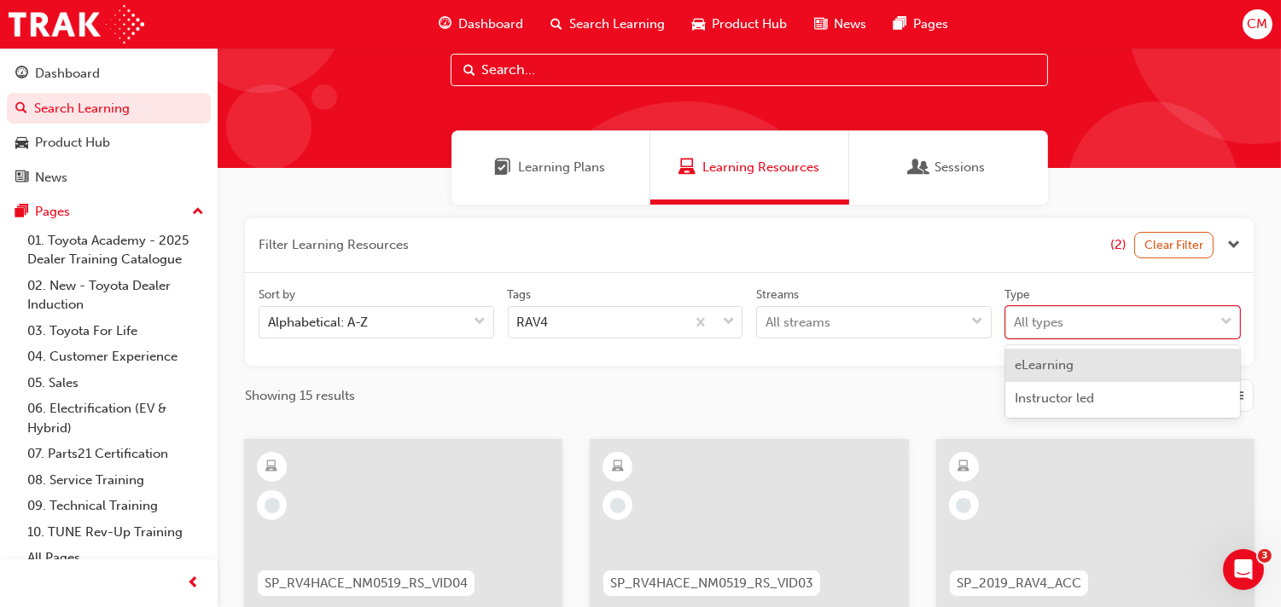
click at [1068, 365] on span "eLearning" at bounding box center [1044, 364] width 59 height 15
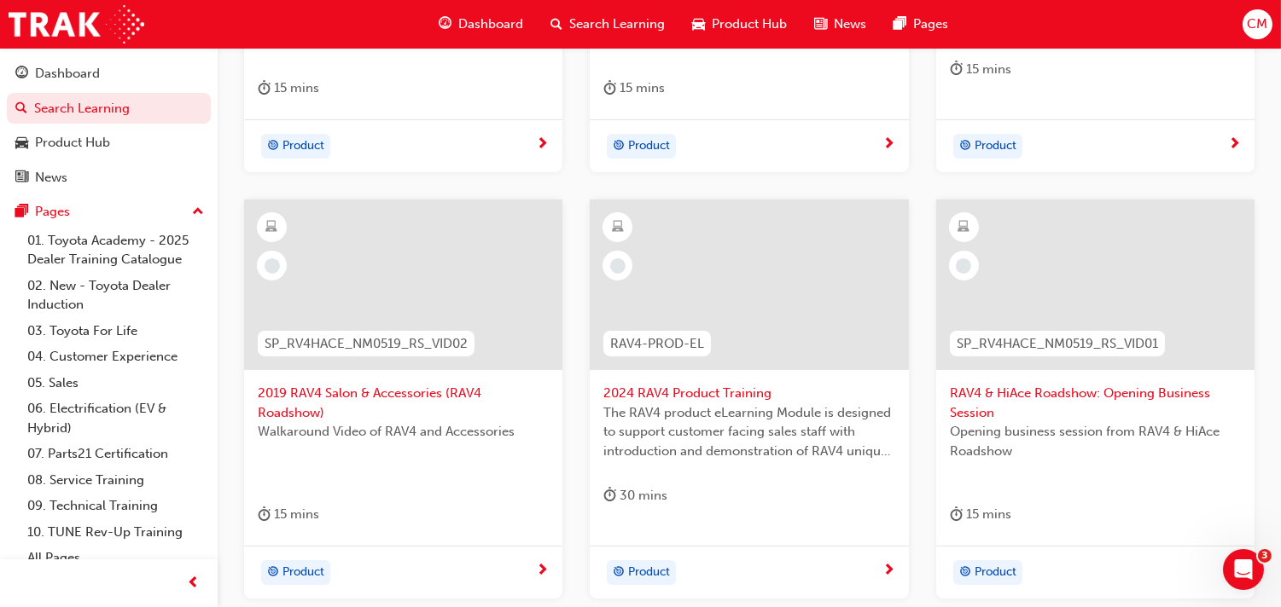
scroll to position [758, 0]
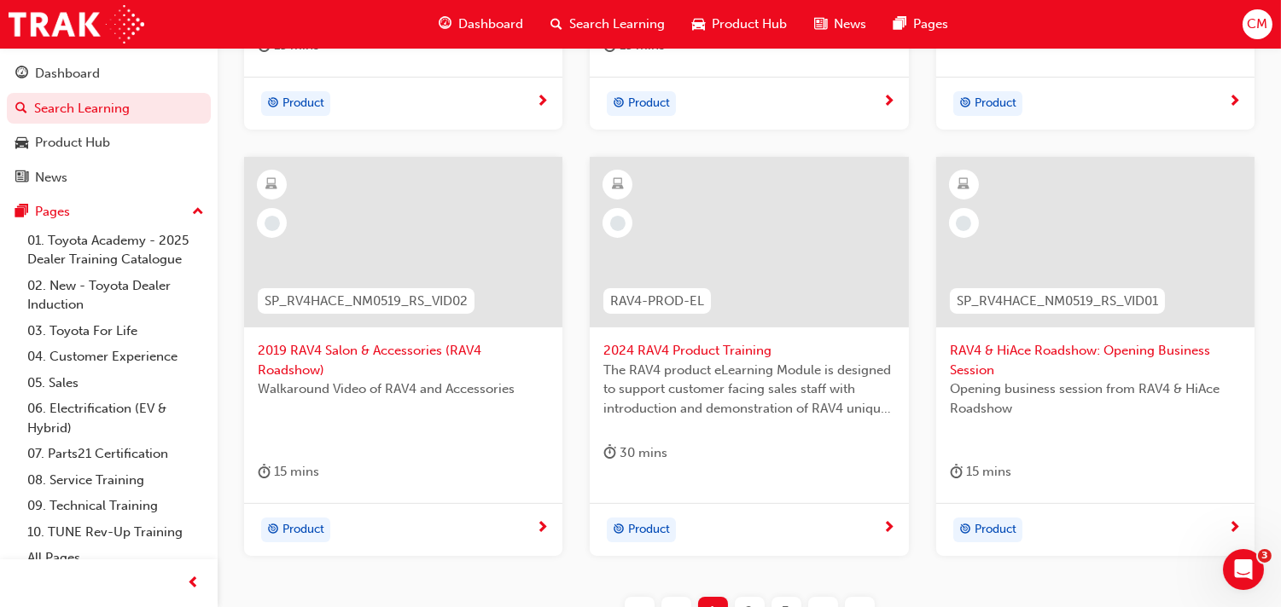
click at [702, 337] on div at bounding box center [748, 256] width 291 height 171
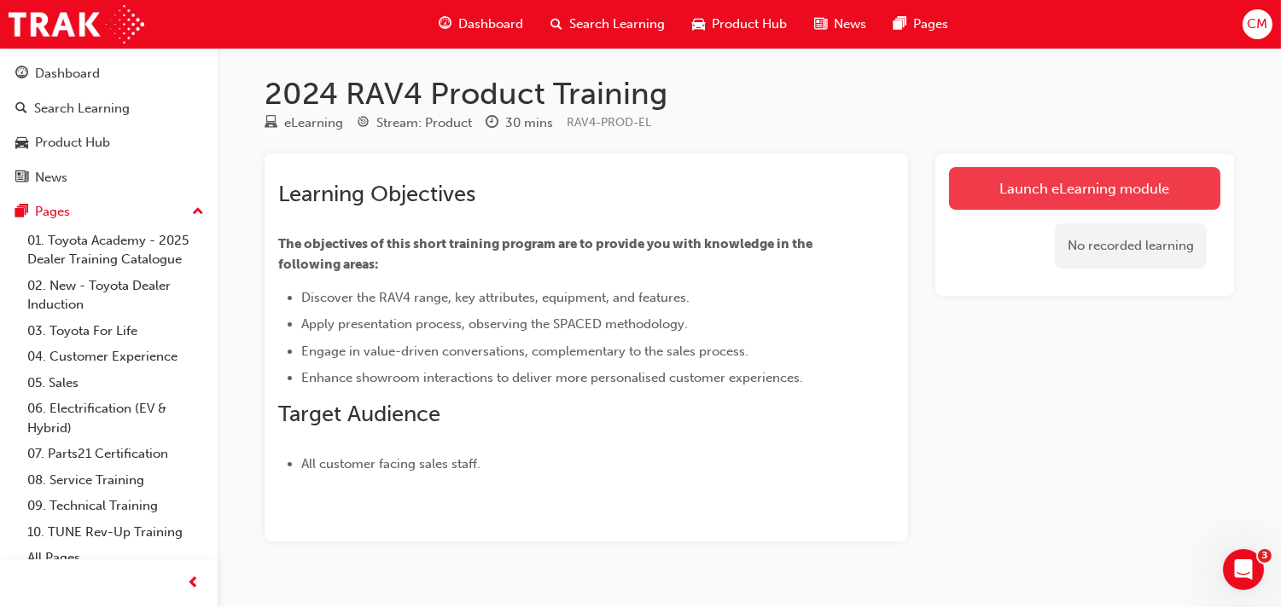
click at [1119, 188] on link "Launch eLearning module" at bounding box center [1084, 188] width 271 height 43
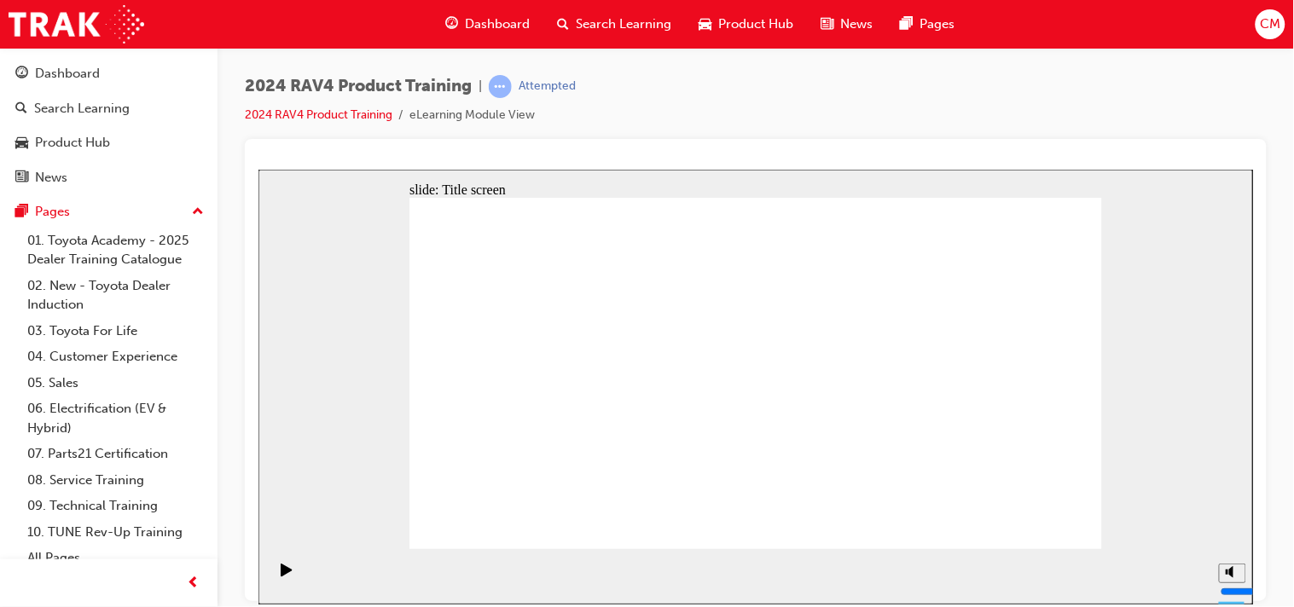
click at [1229, 514] on polygon "Mute (Ctrl+Alt+M)" at bounding box center [1230, 508] width 4 height 12
type input "6"
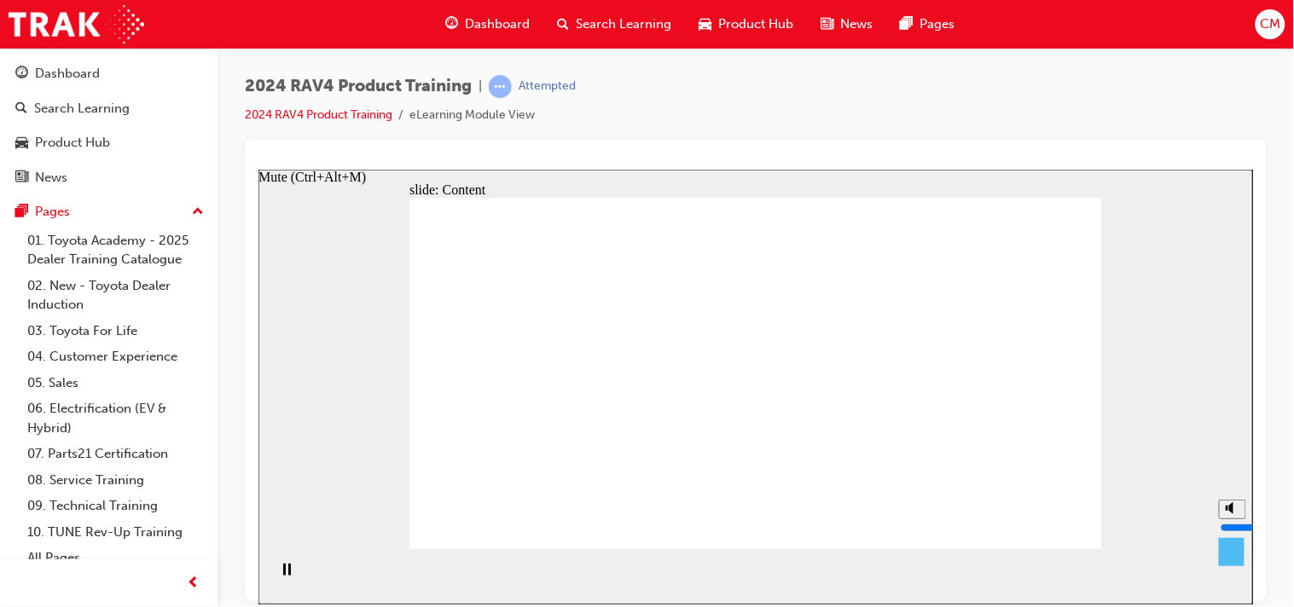
click at [1231, 520] on input "volume" at bounding box center [1275, 527] width 110 height 14
click at [506, 24] on span "Dashboard" at bounding box center [497, 25] width 65 height 20
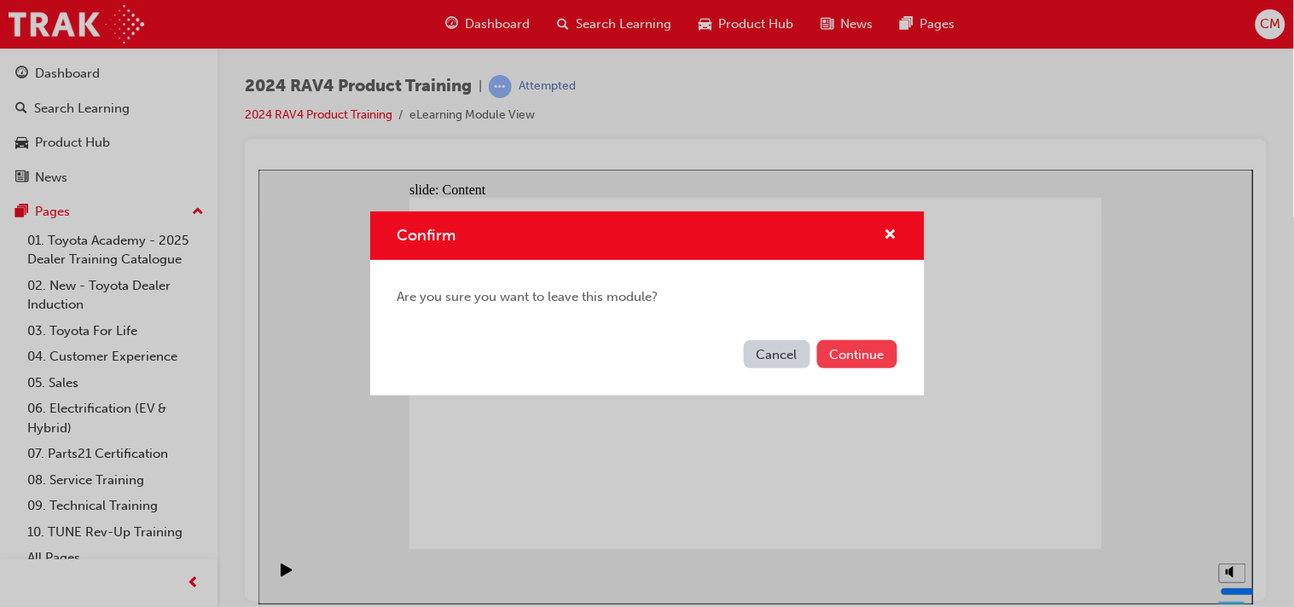
click at [860, 354] on button "Continue" at bounding box center [857, 354] width 80 height 28
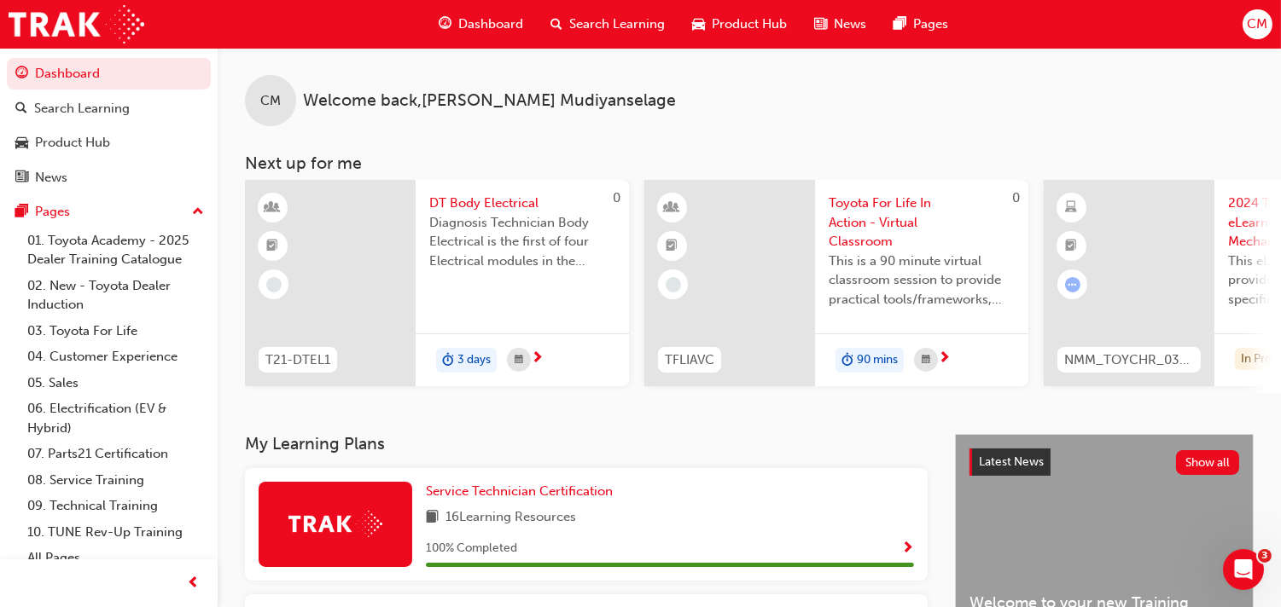
click at [845, 96] on div "CM Welcome back , [PERSON_NAME]" at bounding box center [749, 87] width 1063 height 78
click at [847, 24] on span "News" at bounding box center [849, 25] width 32 height 20
